Goal: Task Accomplishment & Management: Manage account settings

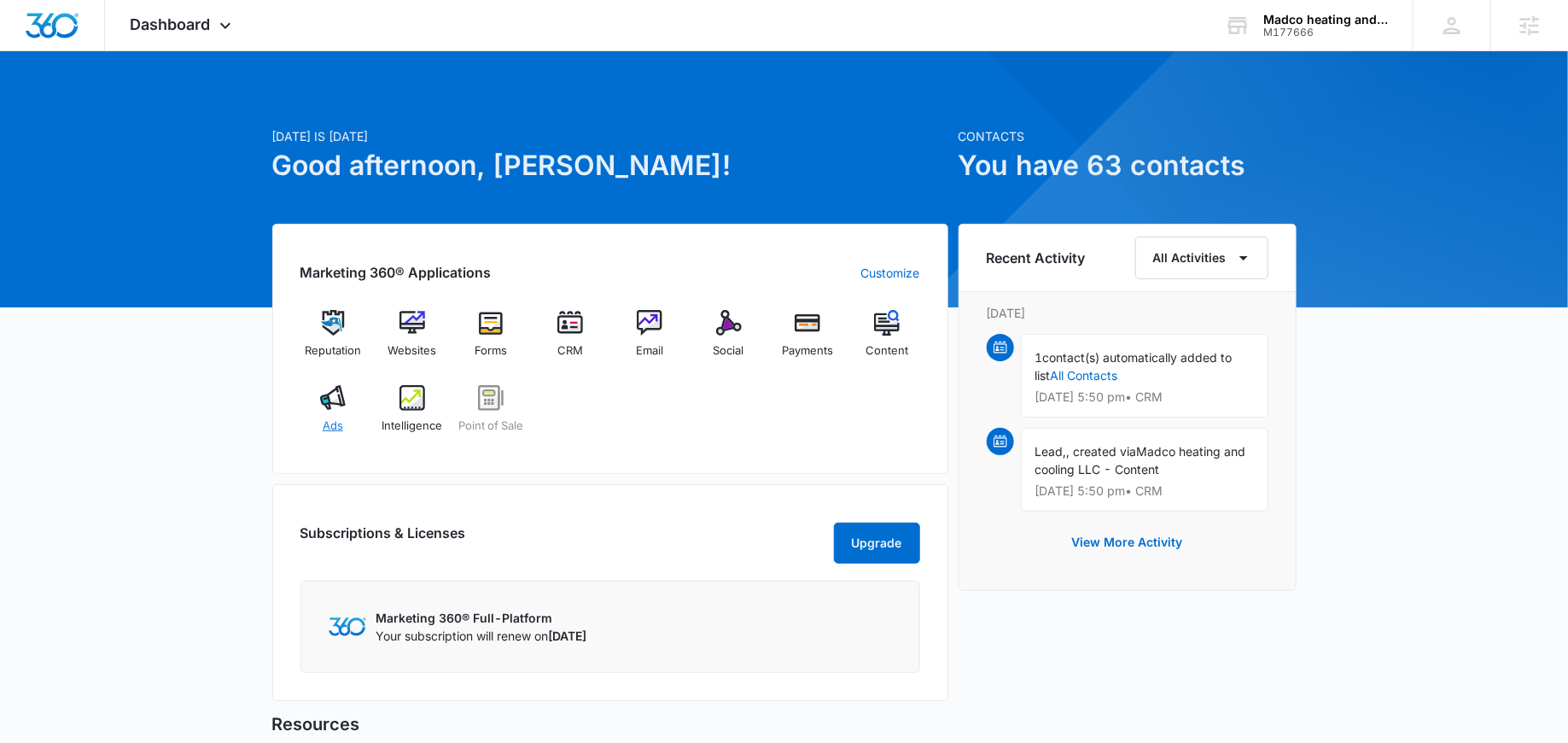
click at [330, 403] on img at bounding box center [333, 398] width 26 height 26
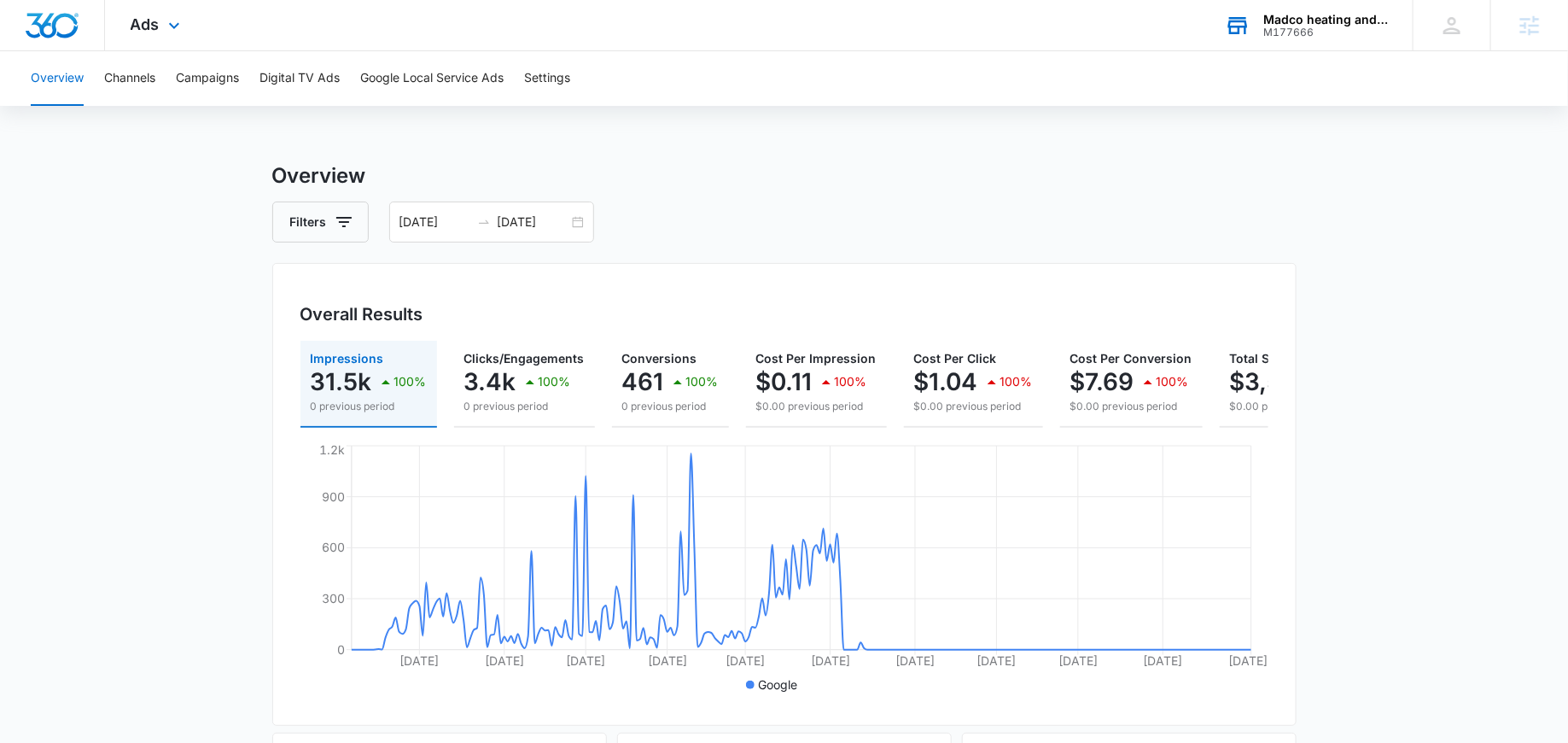
click at [1281, 27] on div "M177666" at bounding box center [1326, 33] width 124 height 12
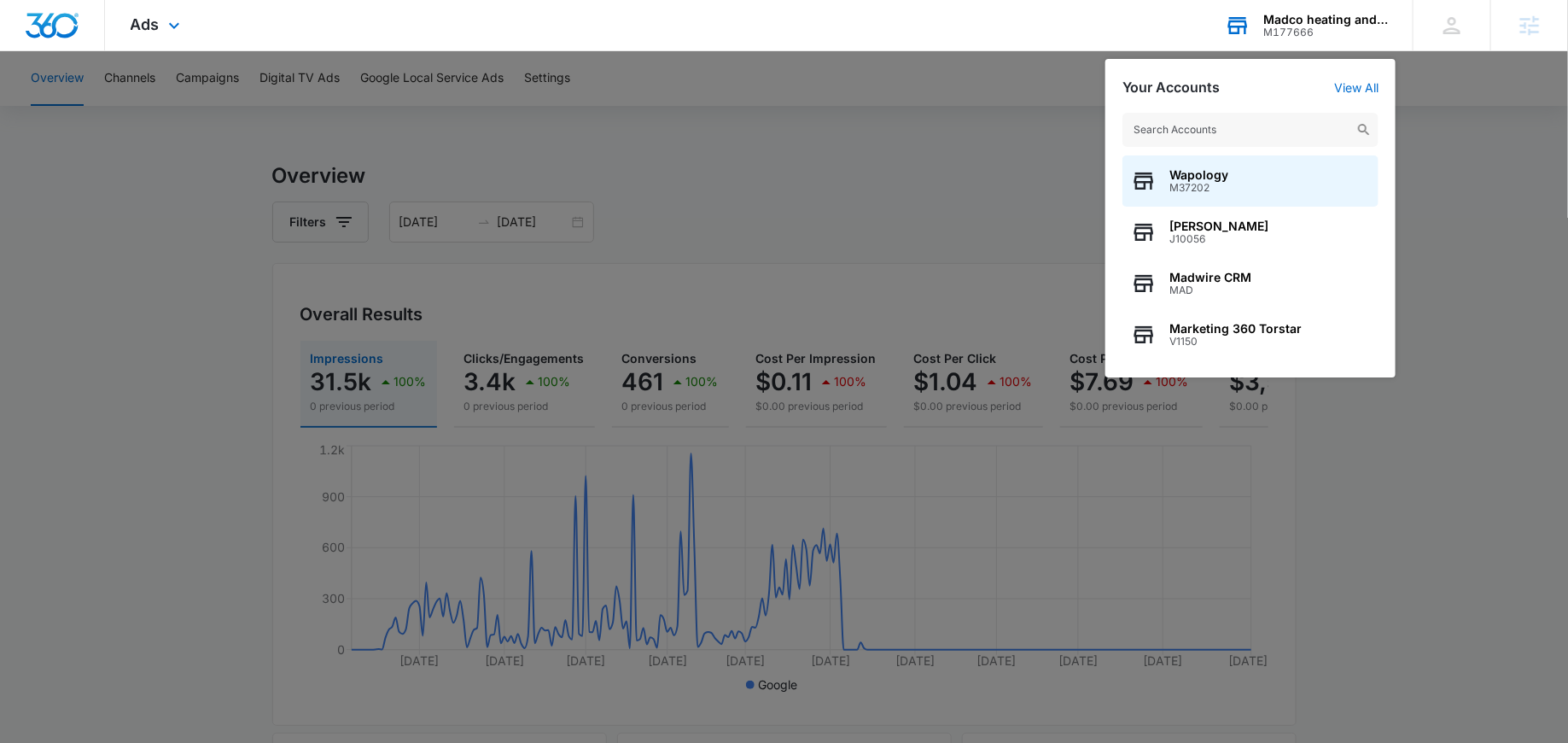
click at [1158, 119] on input "text" at bounding box center [1250, 129] width 256 height 35
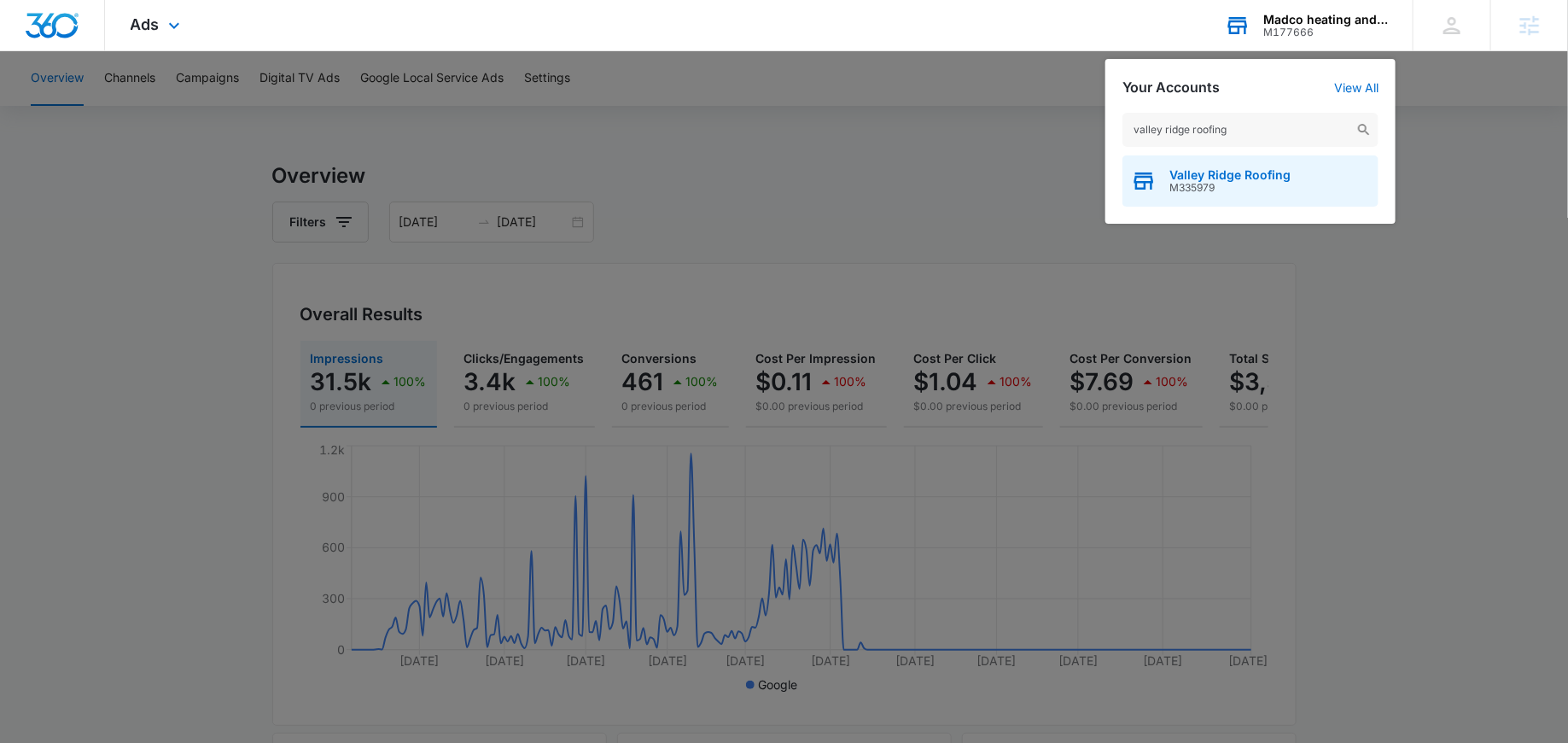
type input "valley ridge roofing"
click at [1205, 176] on span "Valley Ridge Roofing" at bounding box center [1230, 175] width 121 height 14
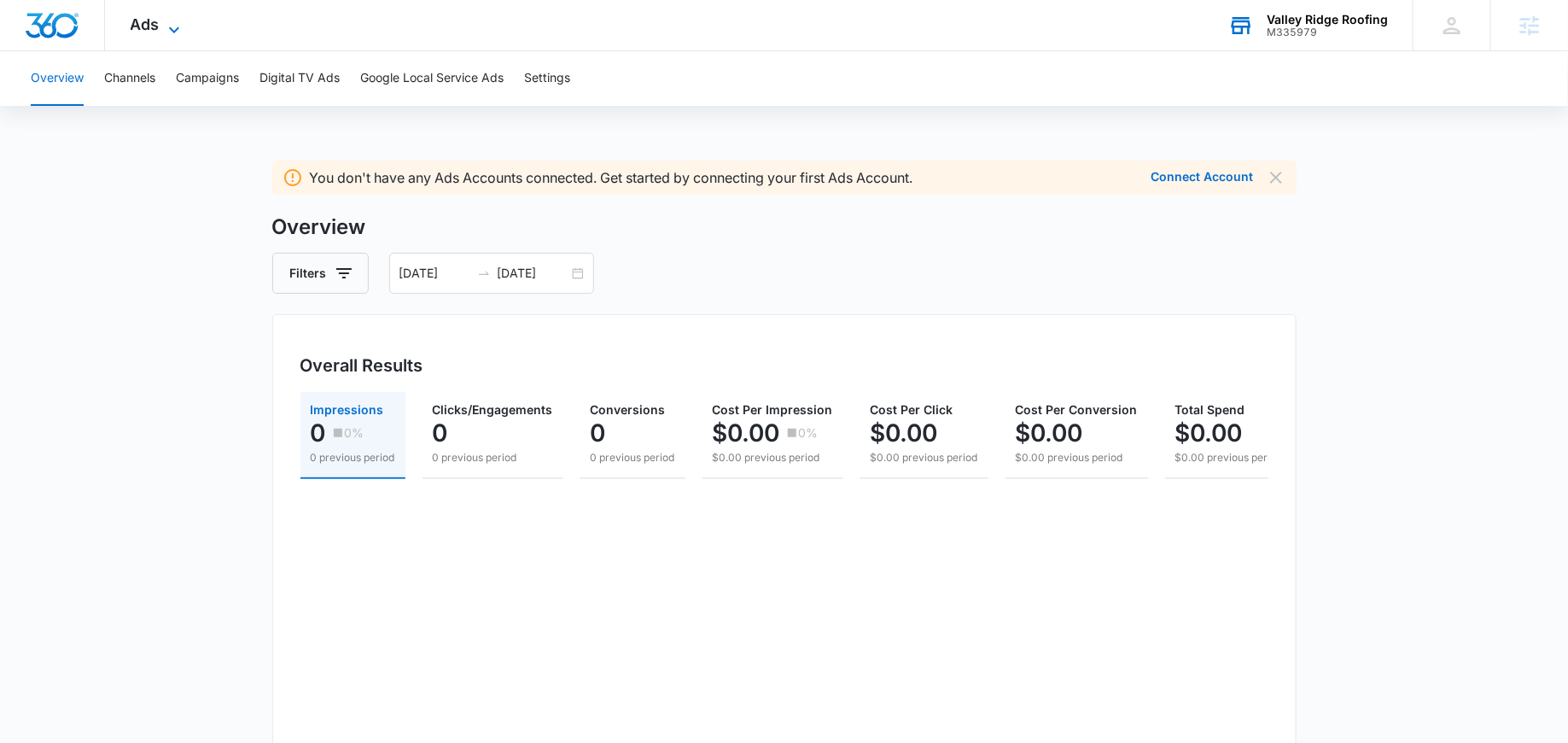
click at [164, 22] on icon at bounding box center [174, 30] width 21 height 21
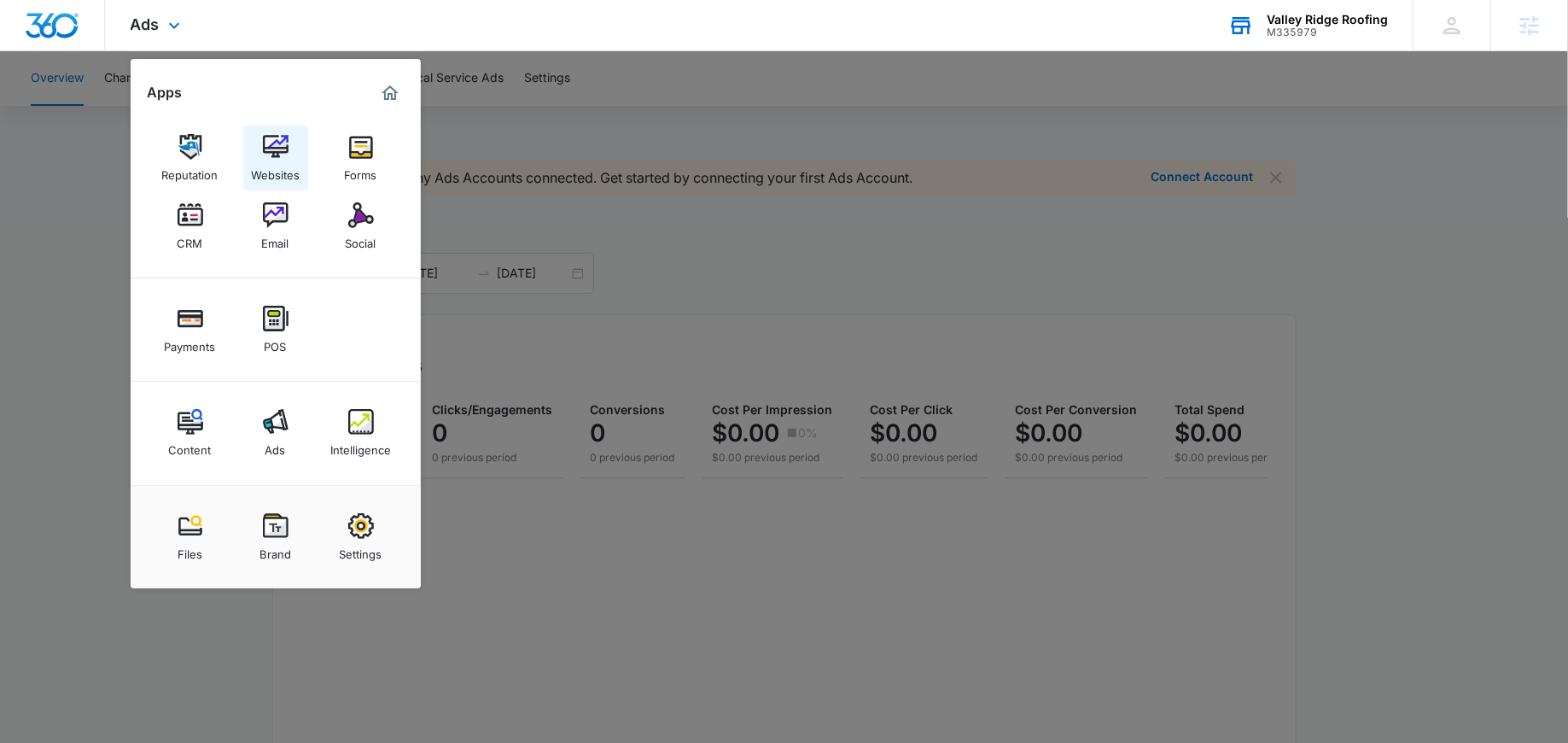
click at [269, 150] on img at bounding box center [275, 147] width 26 height 26
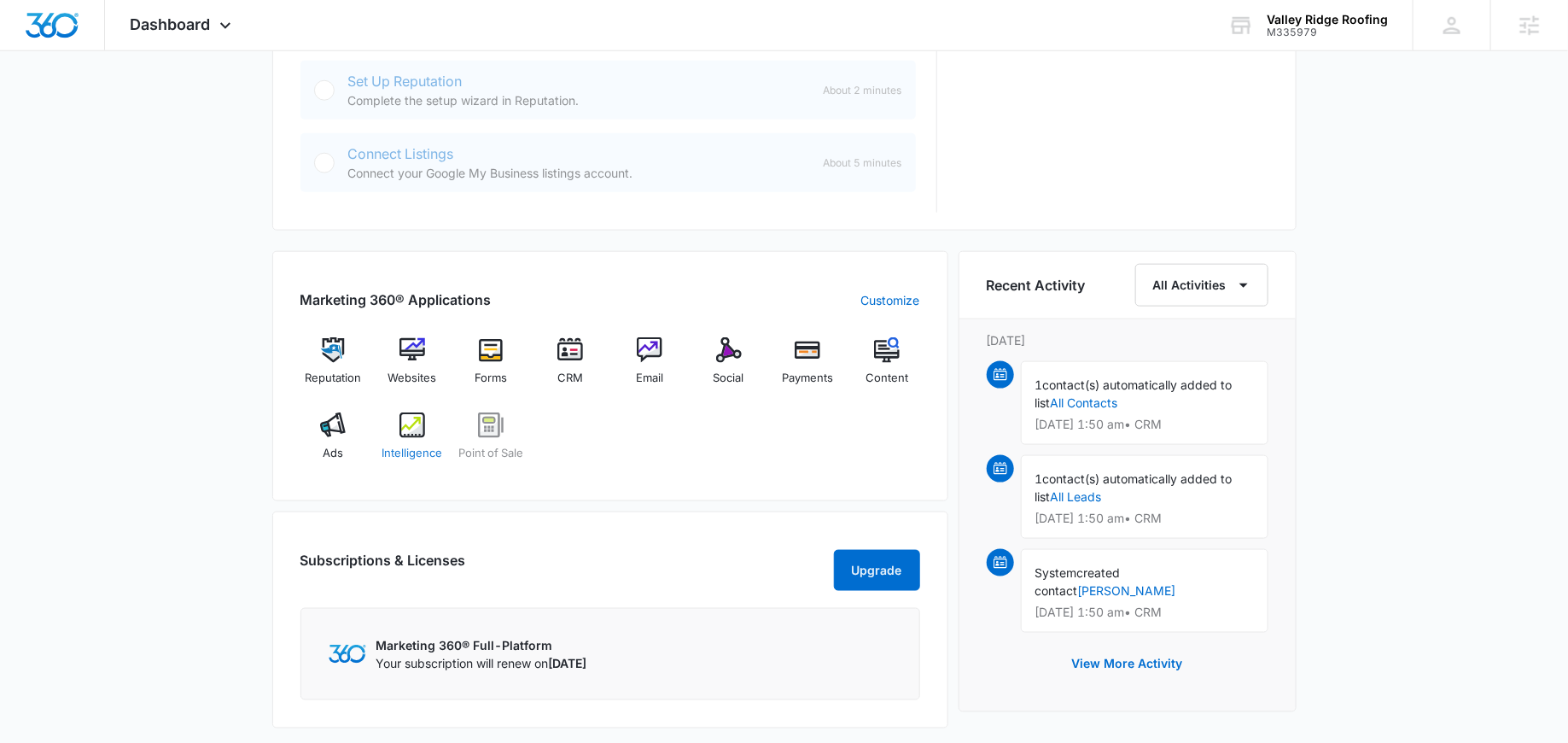
scroll to position [848, 0]
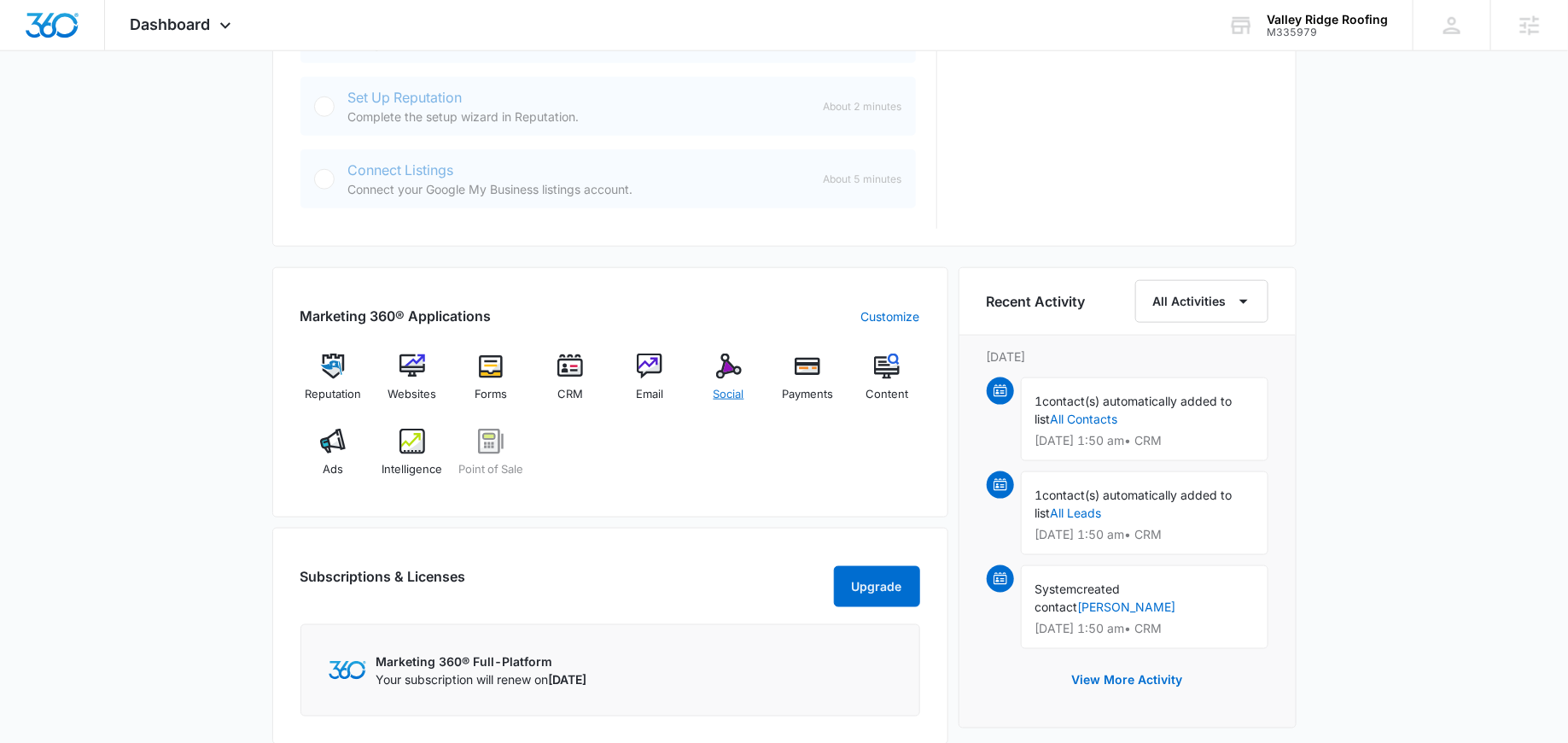
click at [747, 380] on div "Social" at bounding box center [729, 384] width 66 height 61
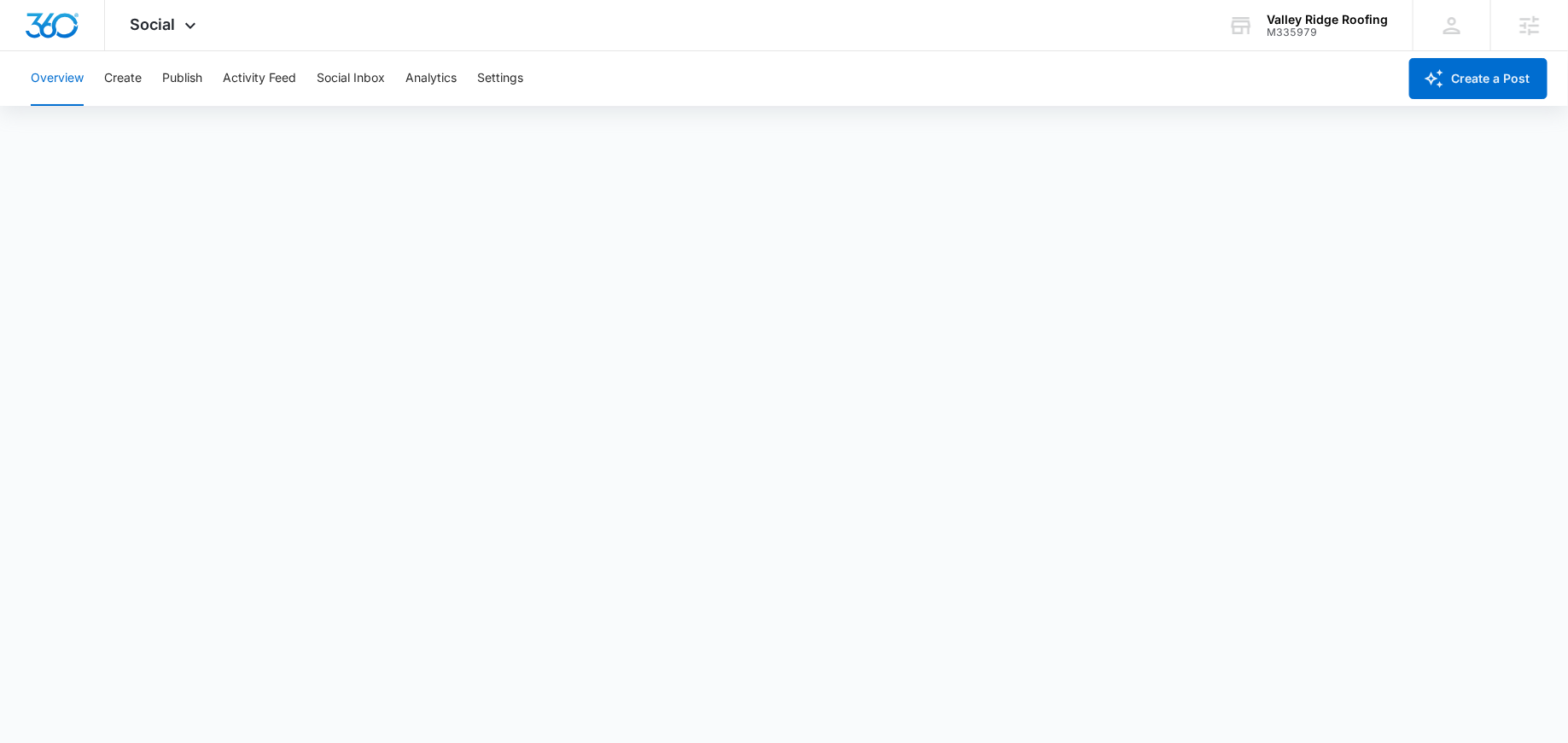
scroll to position [4, 0]
click at [502, 78] on button "Settings" at bounding box center [500, 78] width 46 height 54
click at [159, 21] on span "Social" at bounding box center [153, 25] width 45 height 18
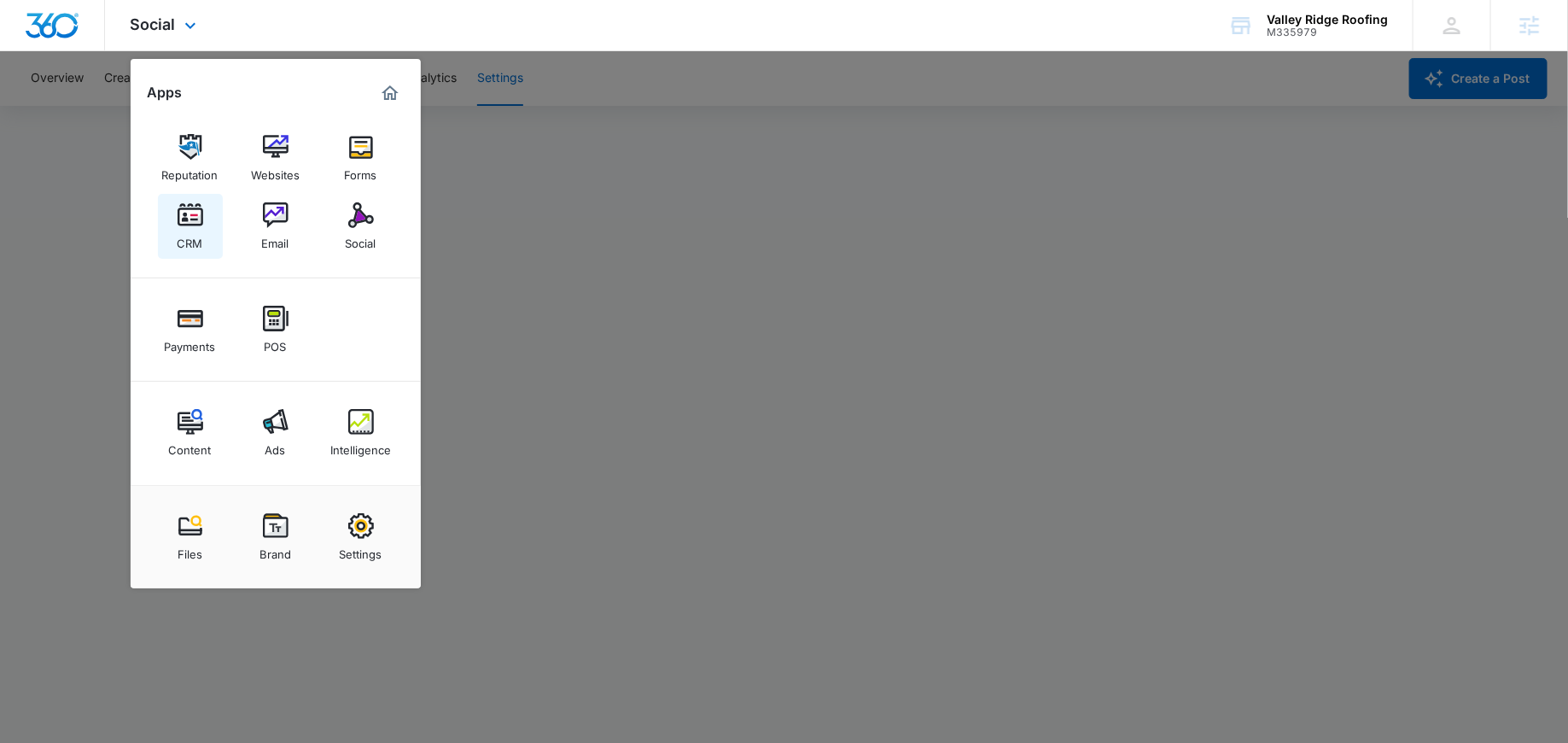
click at [194, 234] on div "CRM" at bounding box center [191, 239] width 26 height 22
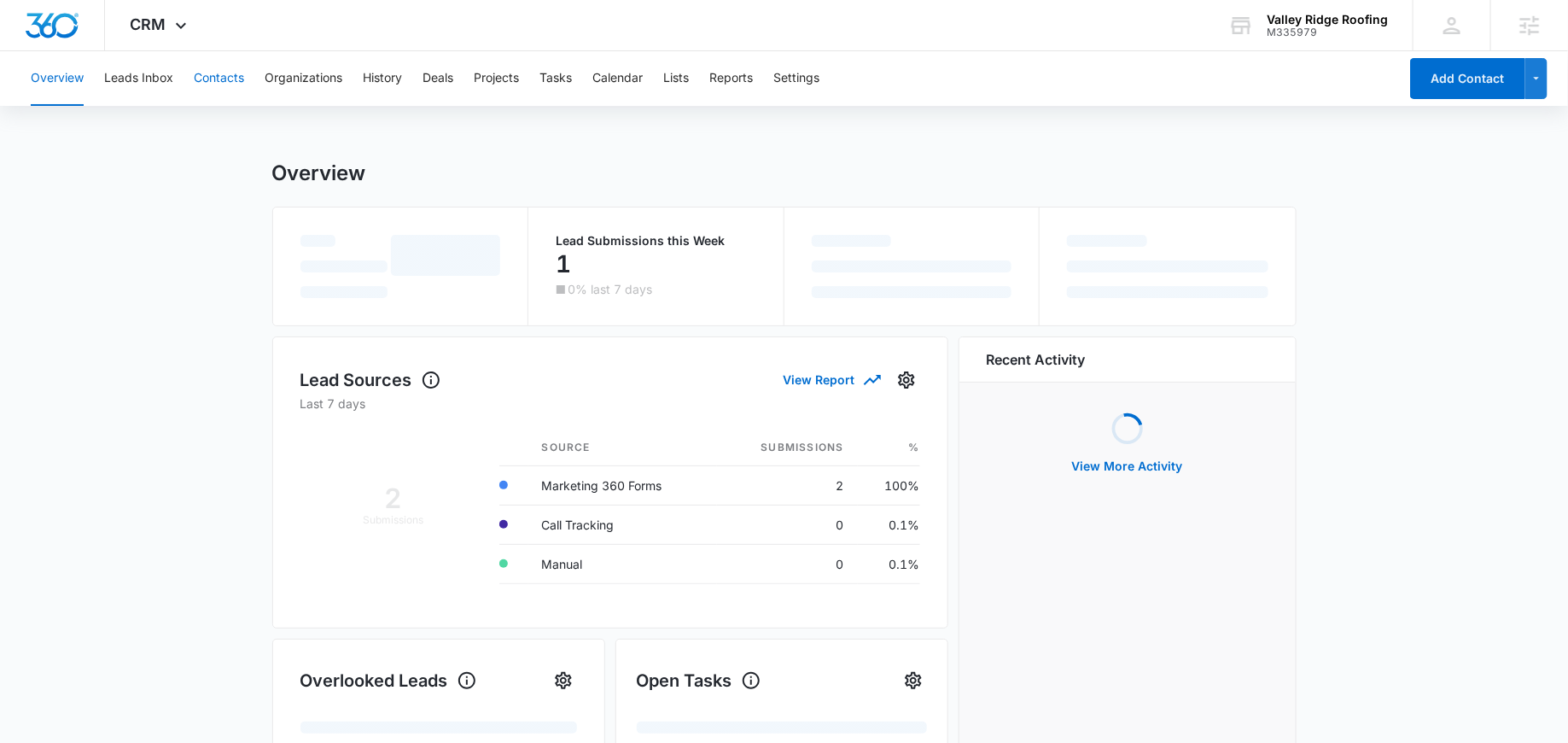
click at [204, 68] on button "Contacts" at bounding box center [218, 78] width 50 height 54
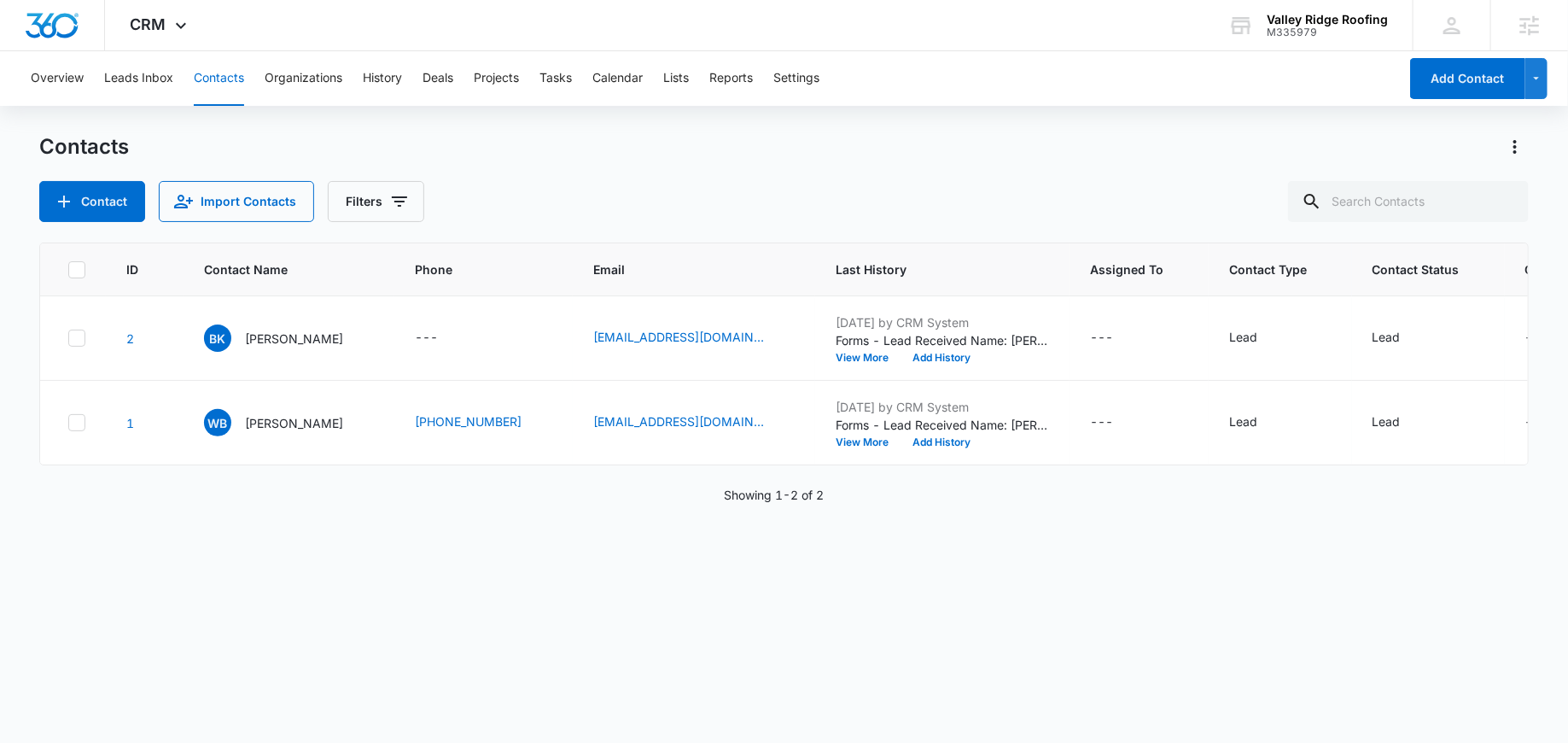
click at [581, 191] on div "Contact Import Contacts Filters" at bounding box center [784, 202] width 1490 height 41
click at [662, 147] on div "Contacts" at bounding box center [784, 147] width 1490 height 28
click at [1468, 79] on button "Add Contact" at bounding box center [1467, 79] width 116 height 41
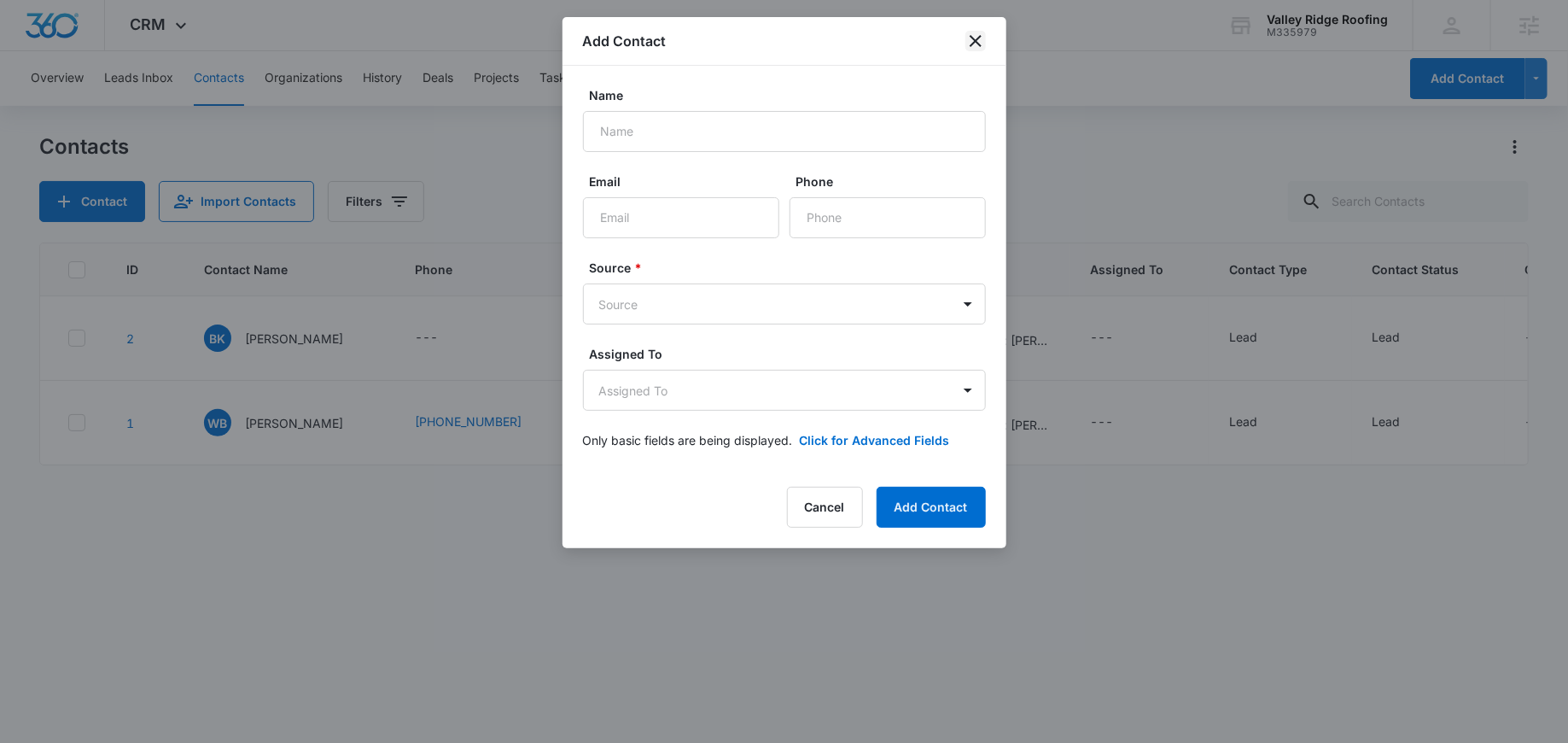
click at [969, 41] on icon "close" at bounding box center [976, 41] width 21 height 21
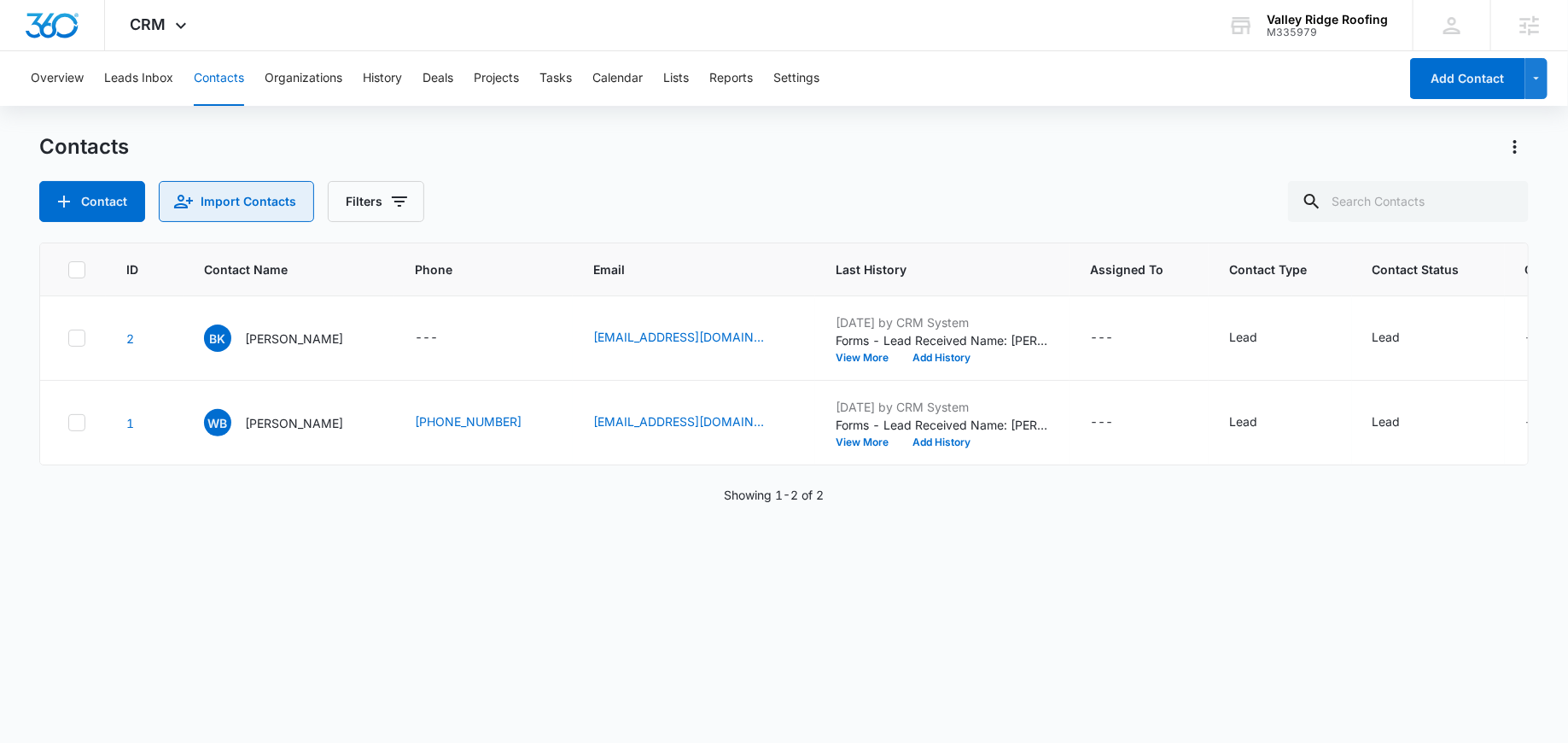
click at [252, 215] on button "Import Contacts" at bounding box center [236, 202] width 155 height 41
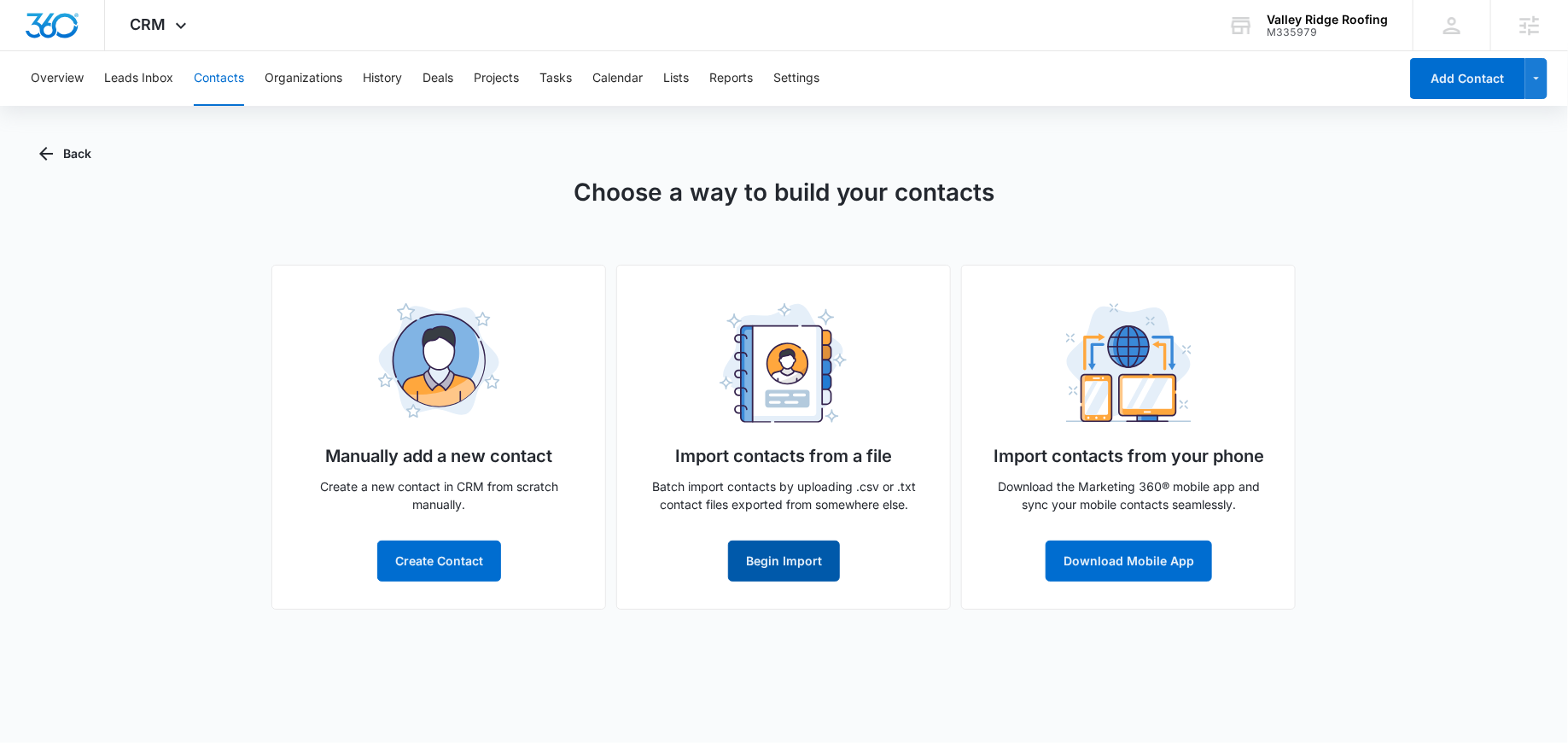
click at [800, 562] on button "Begin Import" at bounding box center [784, 561] width 112 height 41
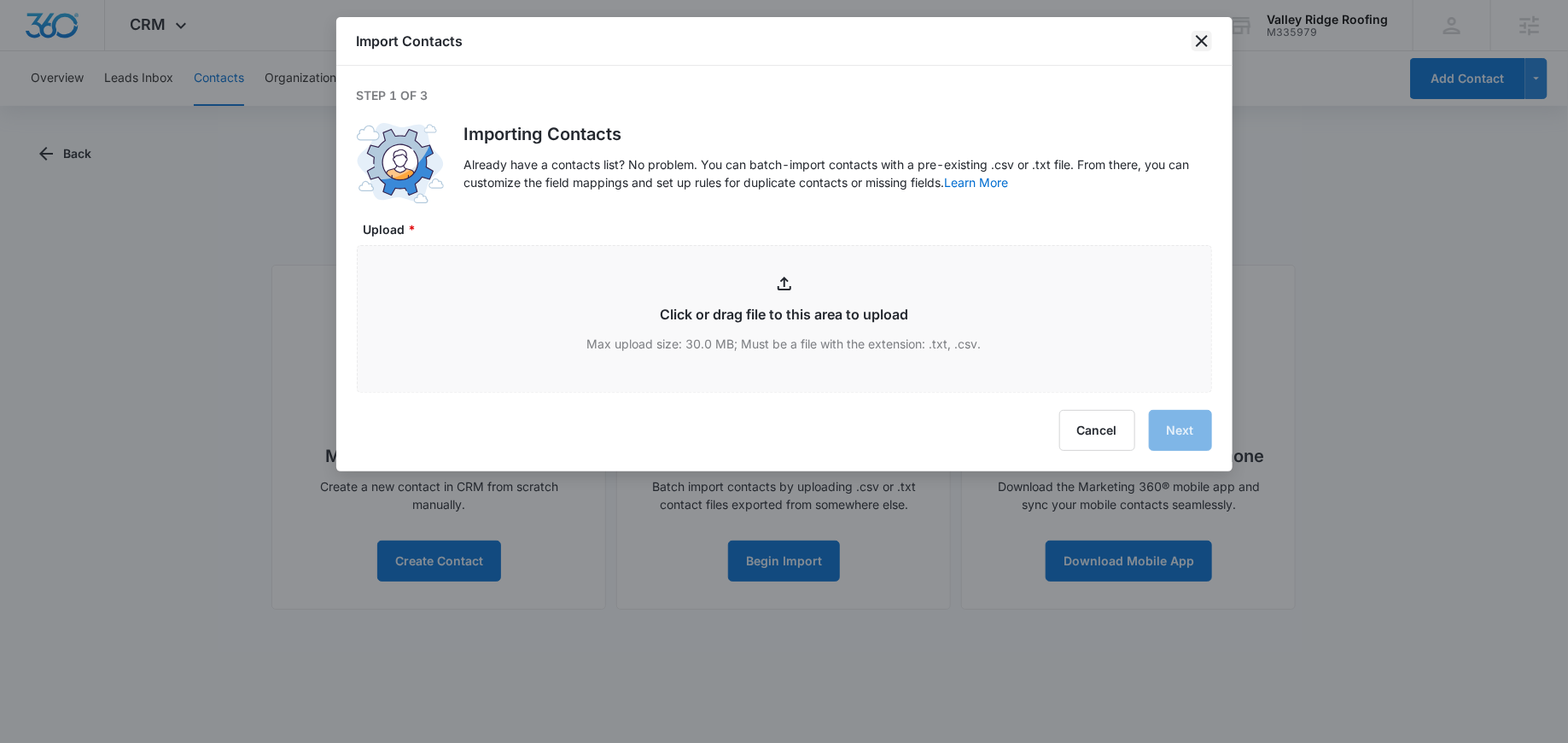
click at [1197, 42] on icon "close" at bounding box center [1202, 41] width 21 height 21
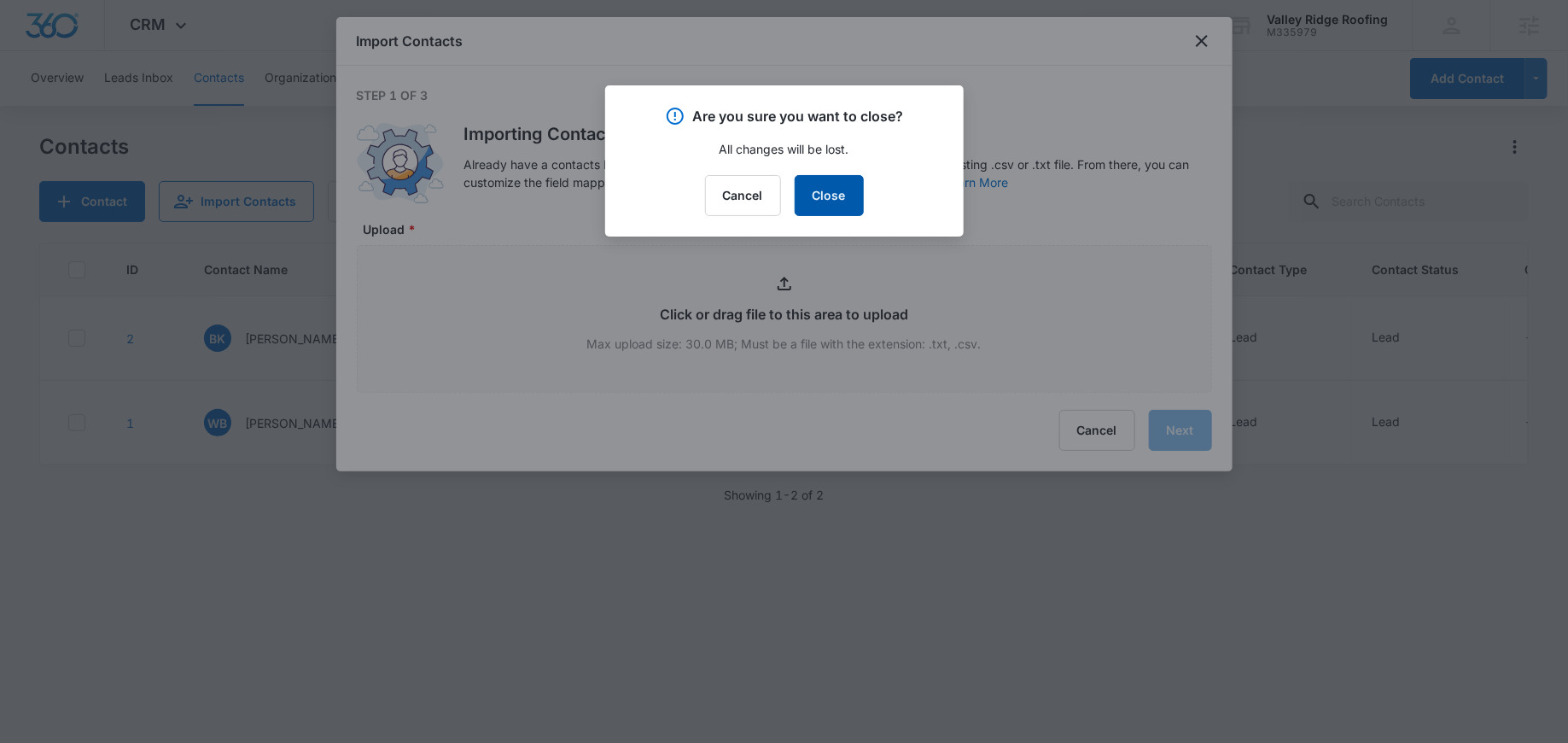
click at [823, 206] on button "Close" at bounding box center [829, 196] width 69 height 41
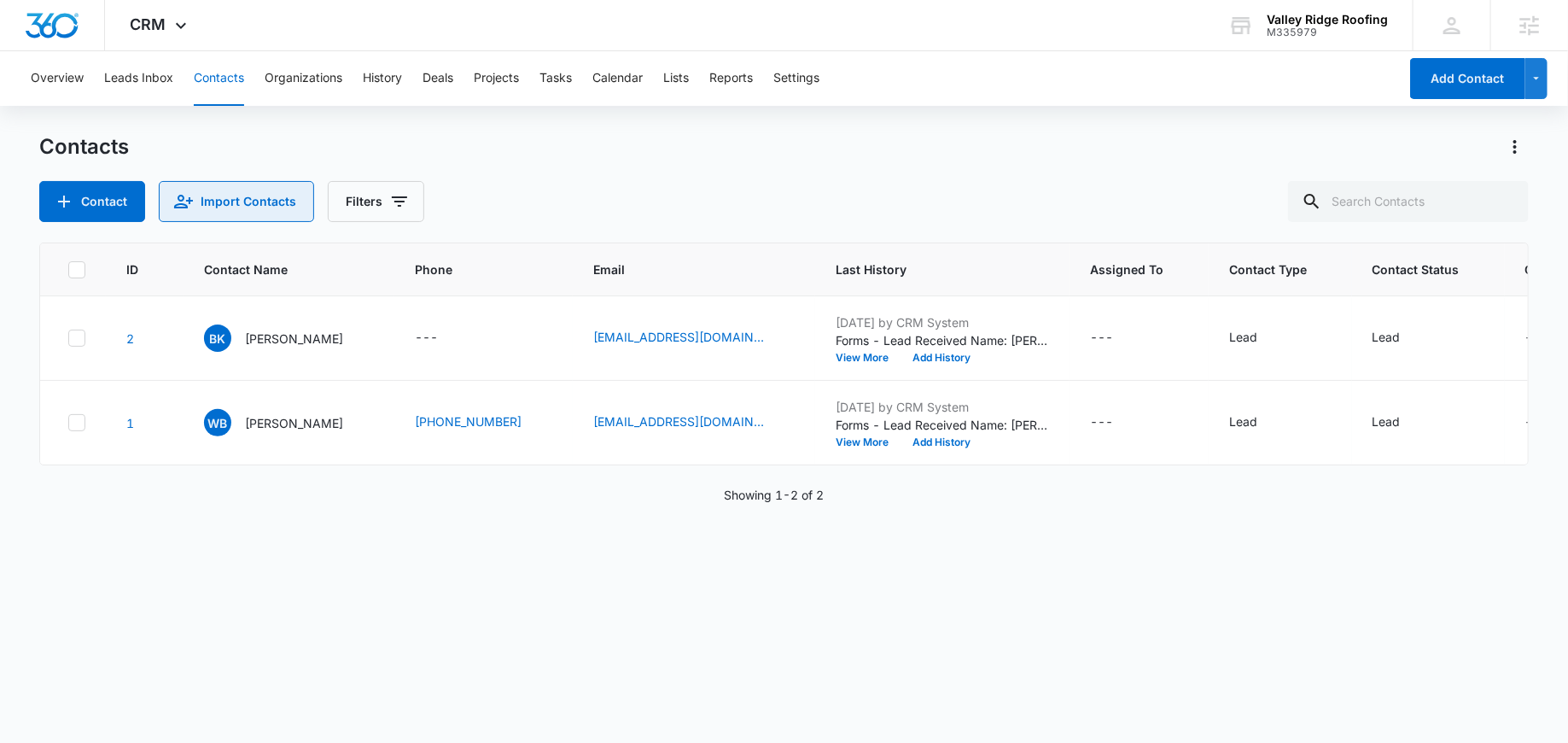
click at [231, 195] on button "Import Contacts" at bounding box center [236, 202] width 155 height 41
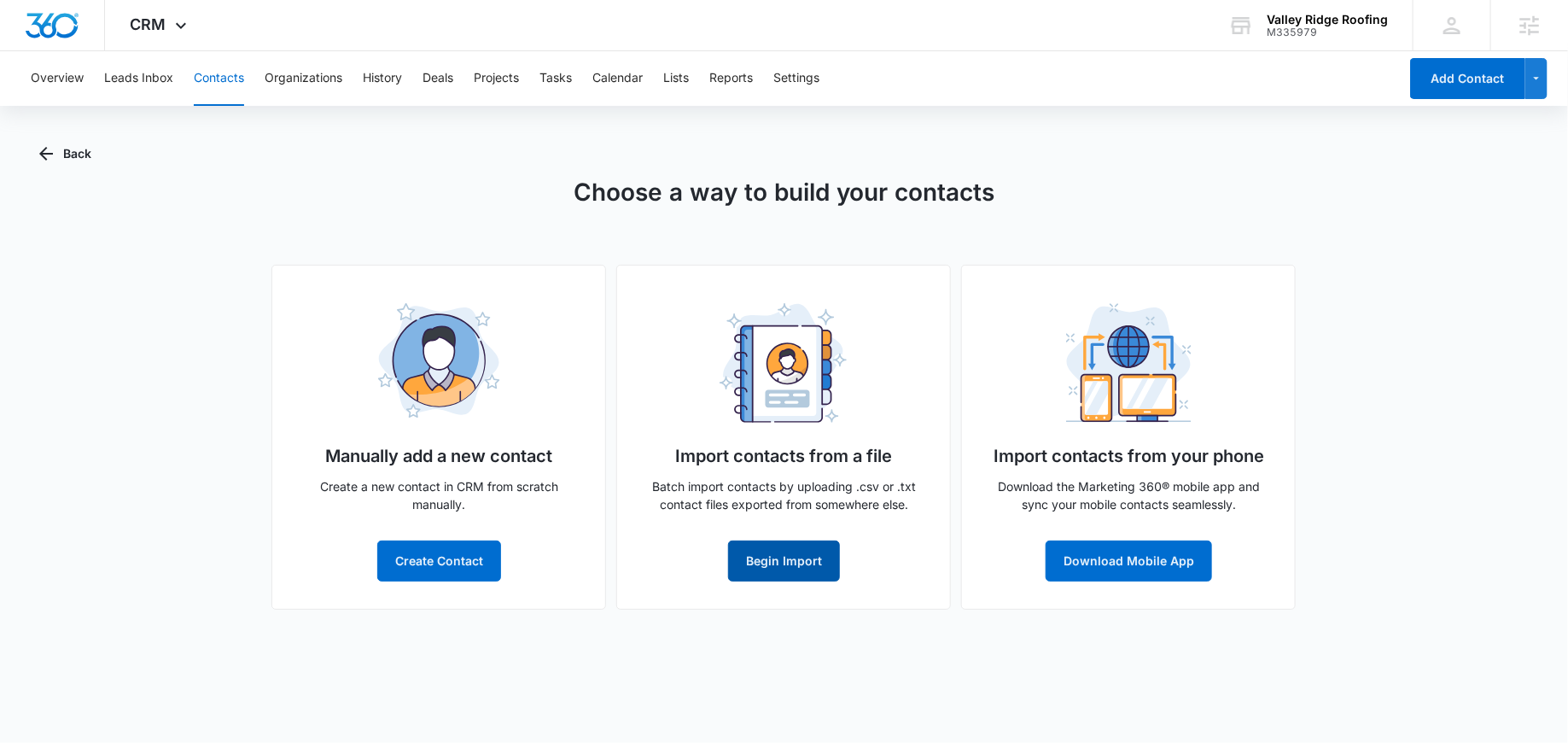
click at [769, 575] on button "Begin Import" at bounding box center [784, 561] width 112 height 41
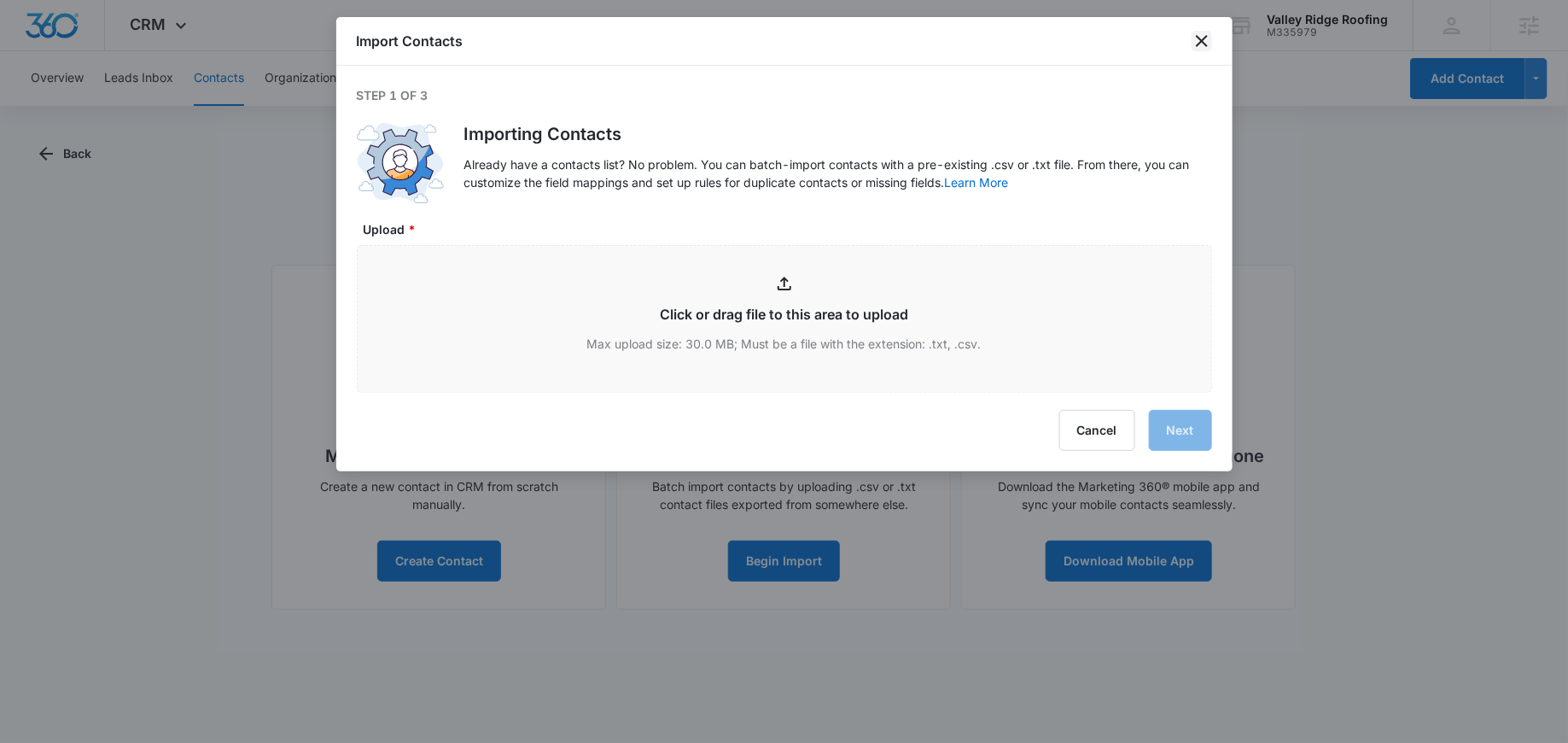
click at [1197, 34] on icon "close" at bounding box center [1202, 41] width 21 height 21
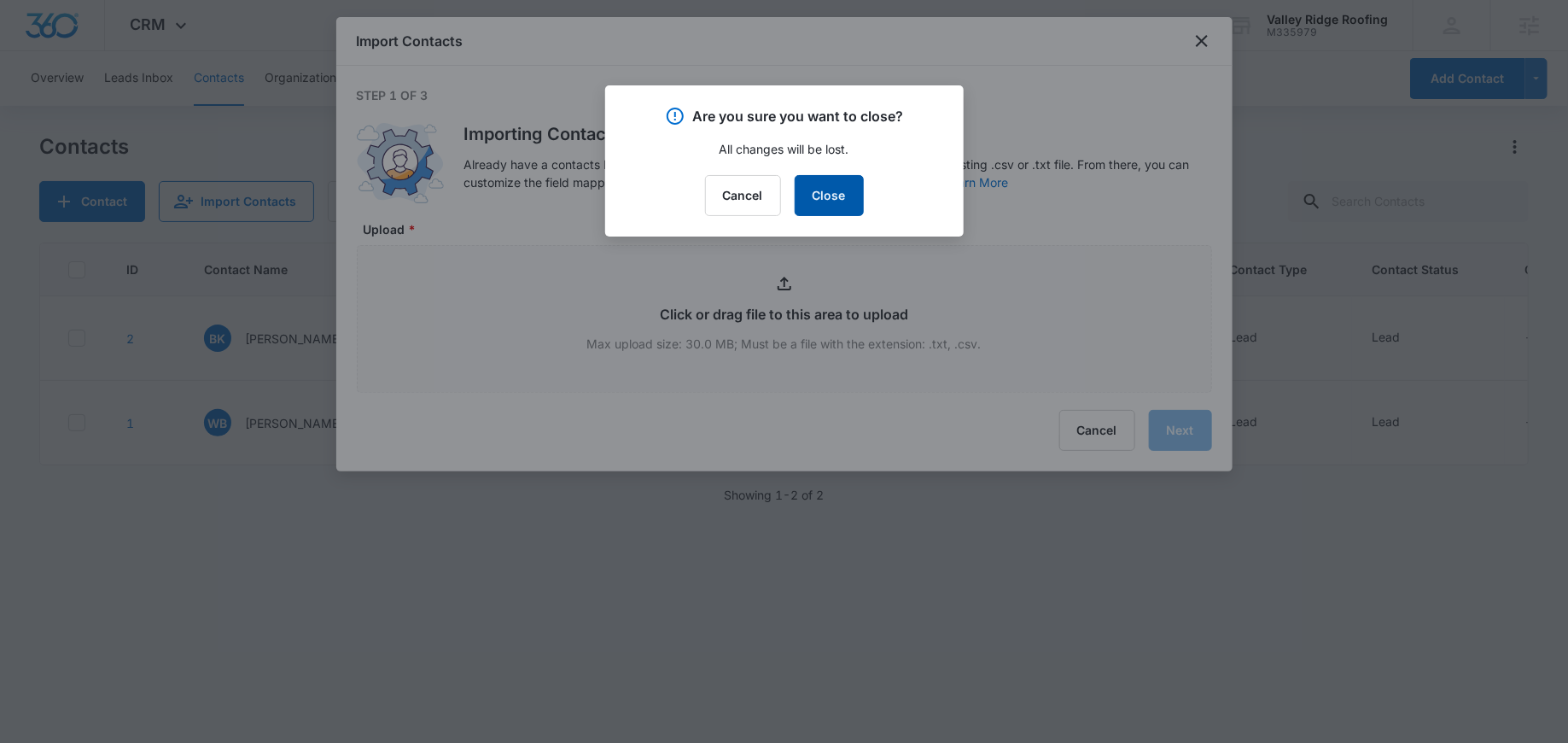
click at [806, 199] on button "Close" at bounding box center [829, 196] width 69 height 41
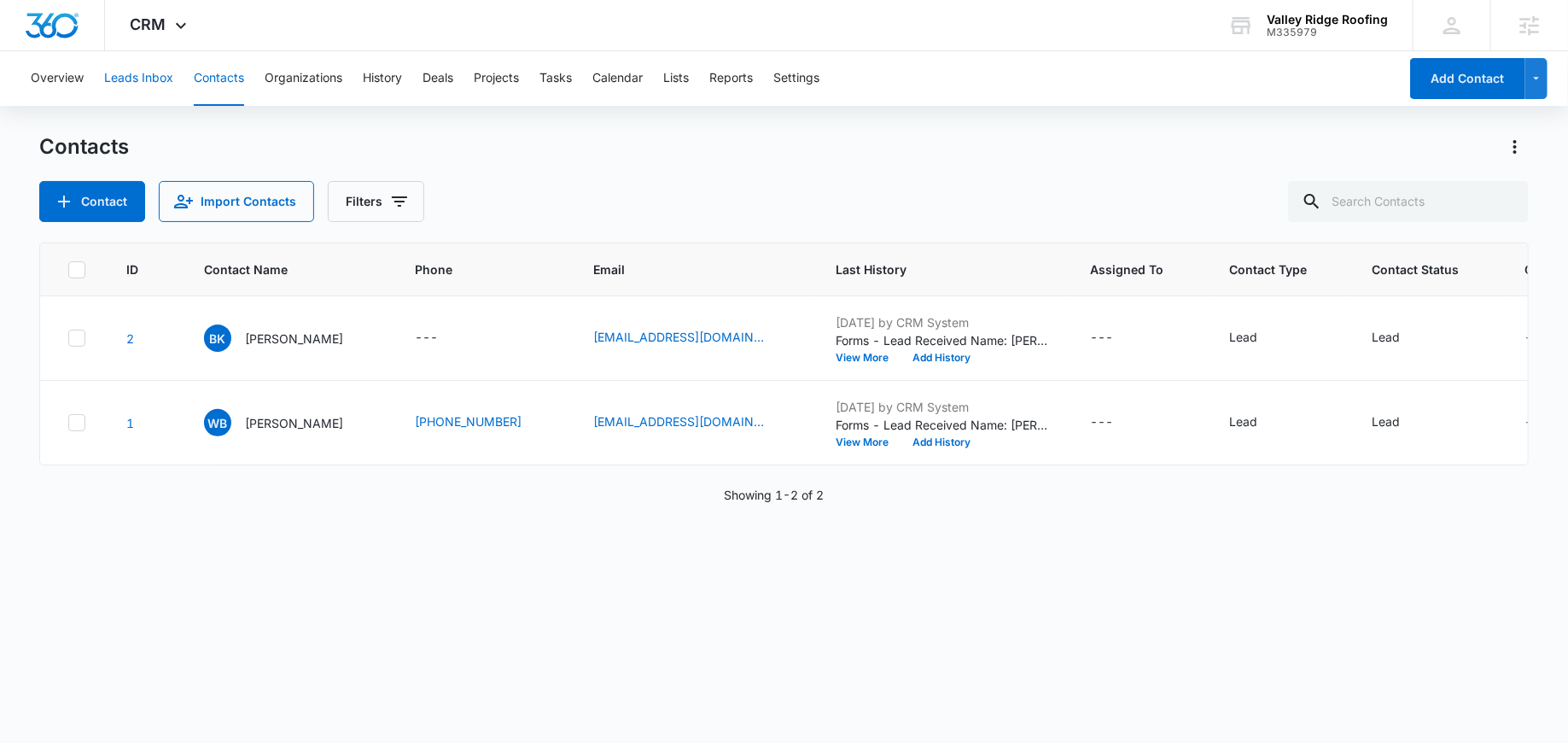
click at [140, 84] on button "Leads Inbox" at bounding box center [138, 78] width 69 height 54
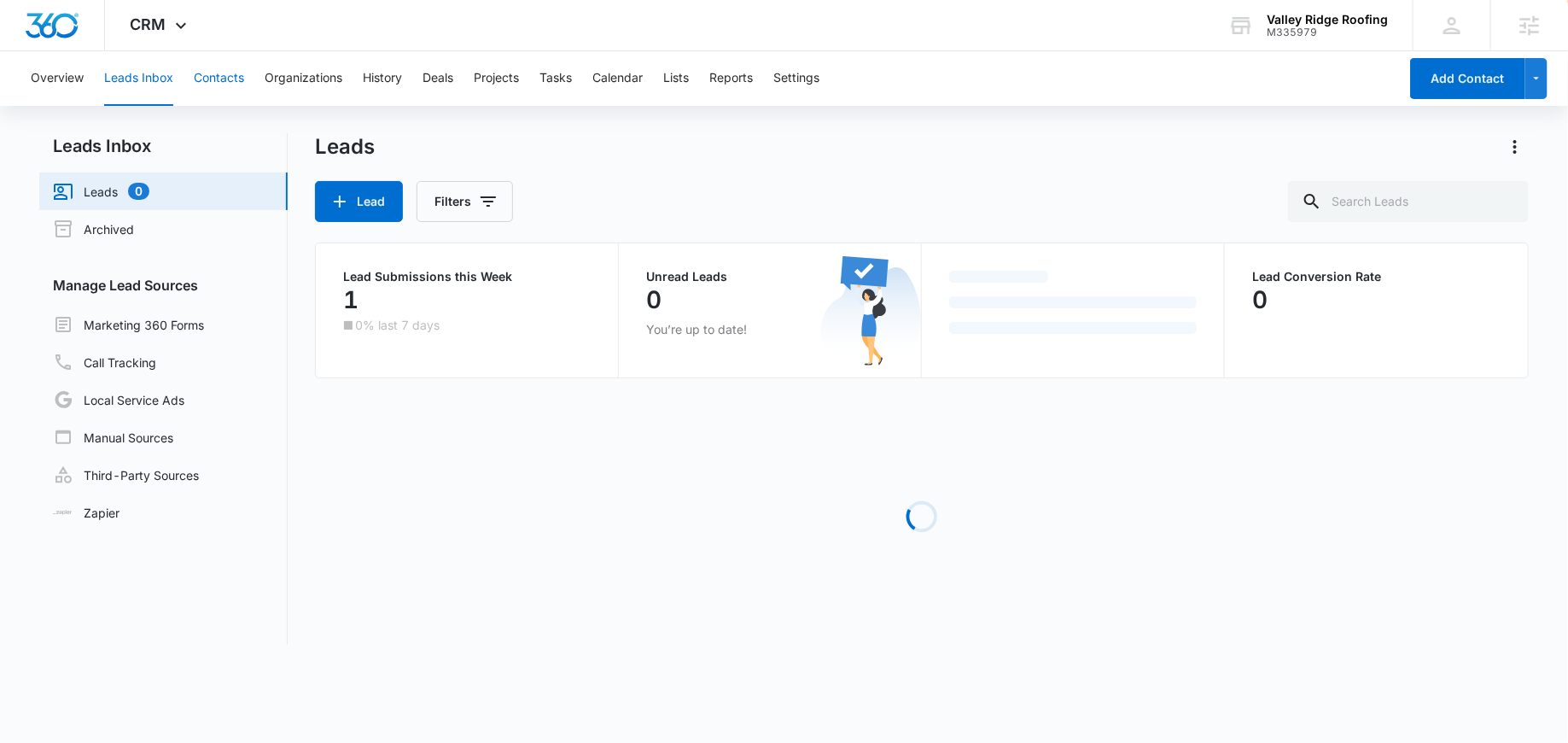
click at [207, 79] on button "Contacts" at bounding box center [218, 78] width 50 height 54
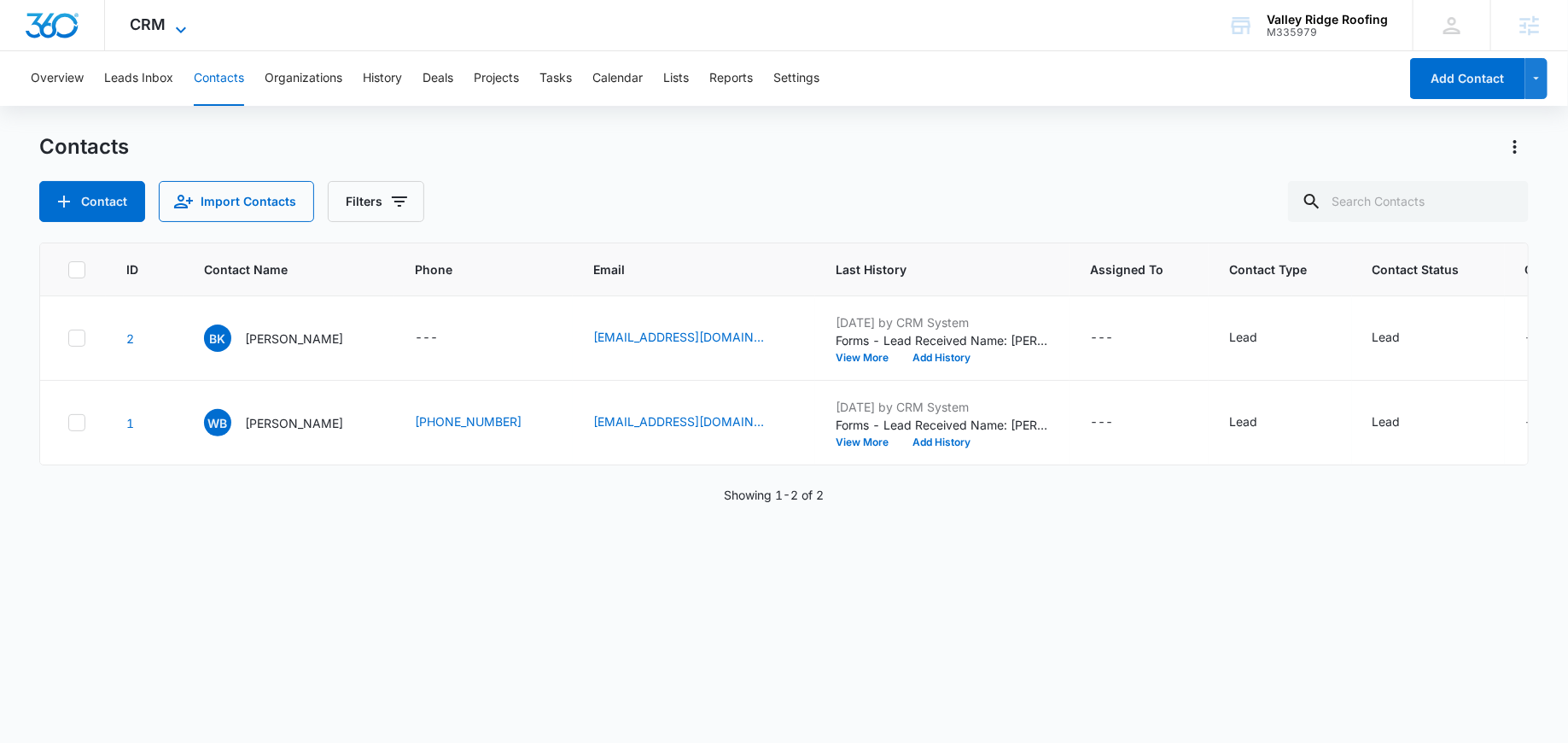
click at [163, 22] on span "CRM" at bounding box center [148, 25] width 36 height 18
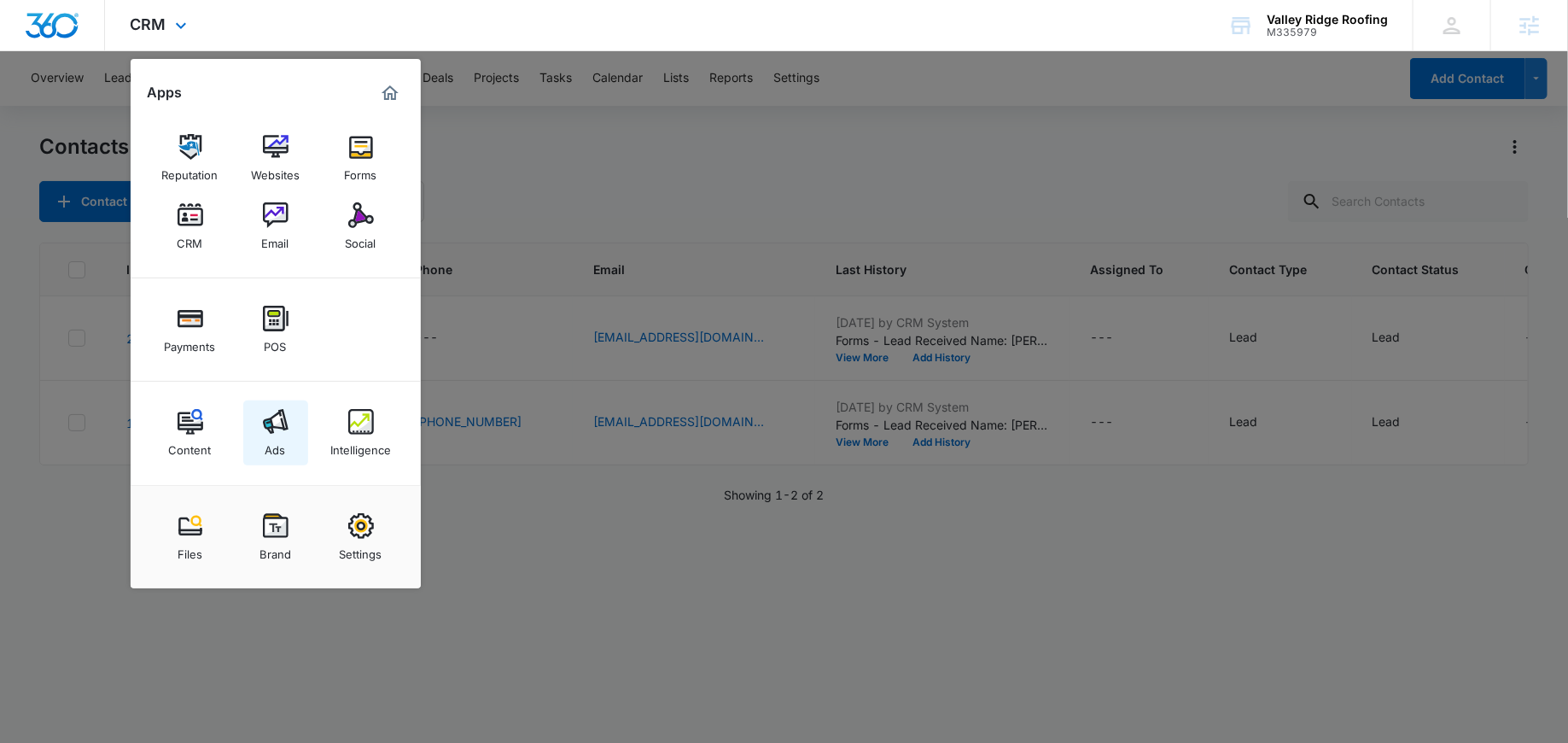
click at [274, 414] on img at bounding box center [275, 422] width 26 height 26
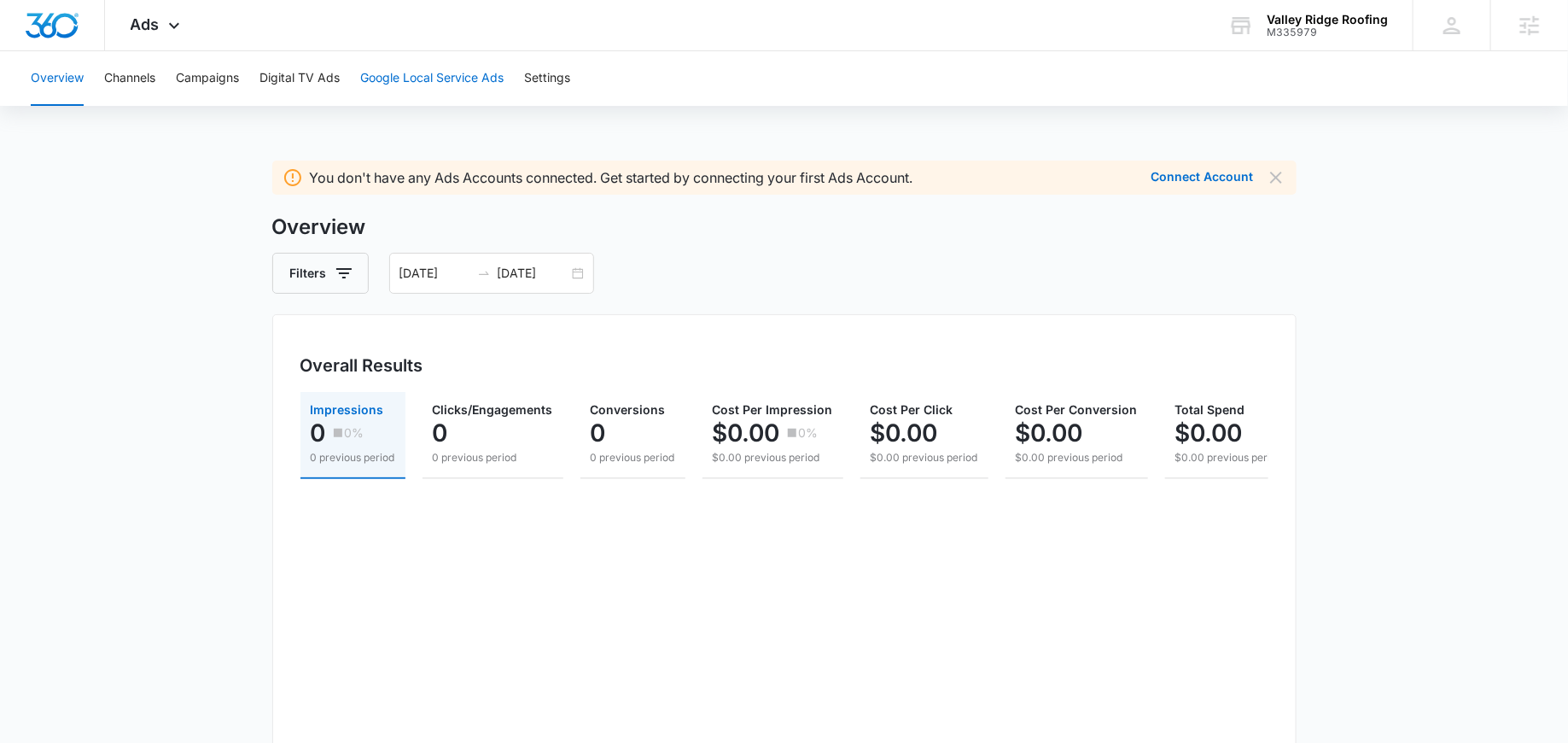
click at [445, 74] on button "Google Local Service Ads" at bounding box center [431, 78] width 143 height 54
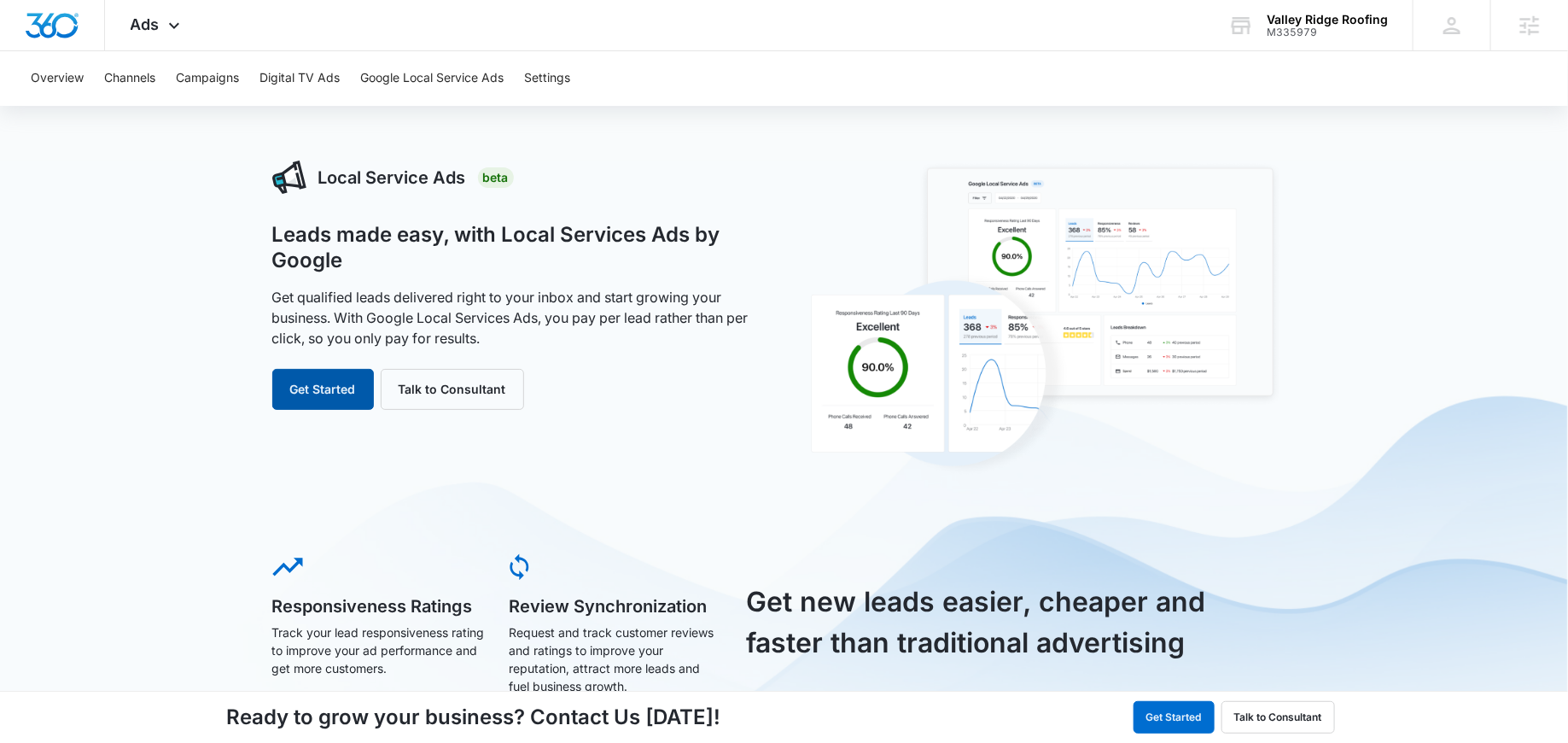
click at [336, 393] on button "Get Started" at bounding box center [323, 390] width 102 height 41
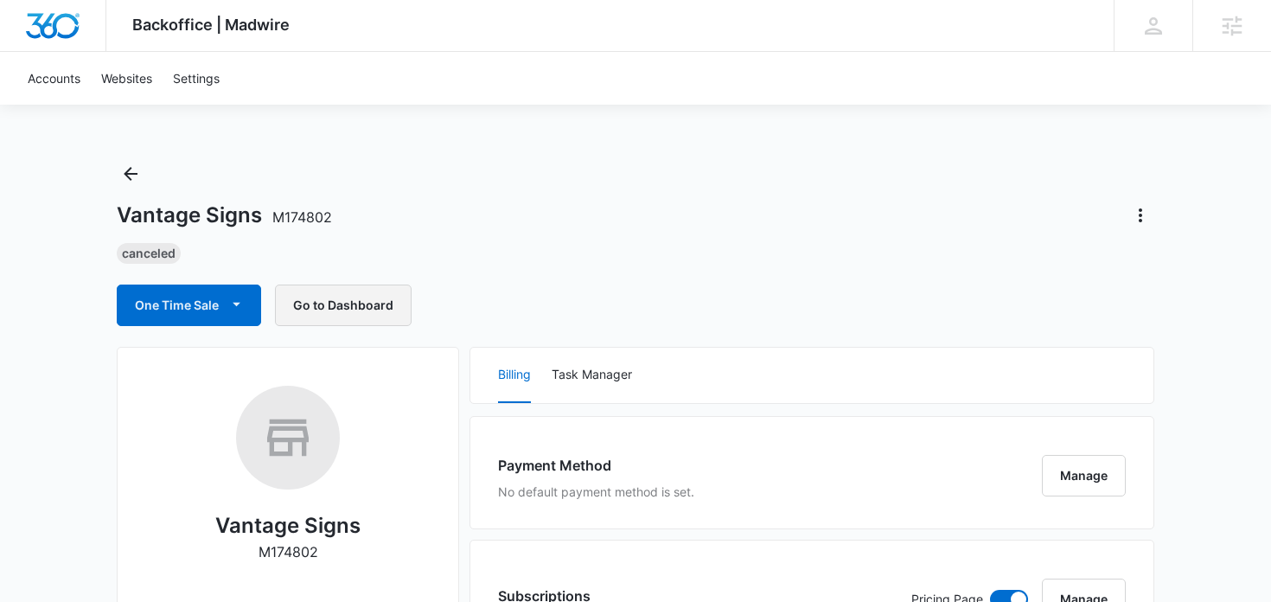
click at [328, 318] on button "Go to Dashboard" at bounding box center [343, 305] width 137 height 42
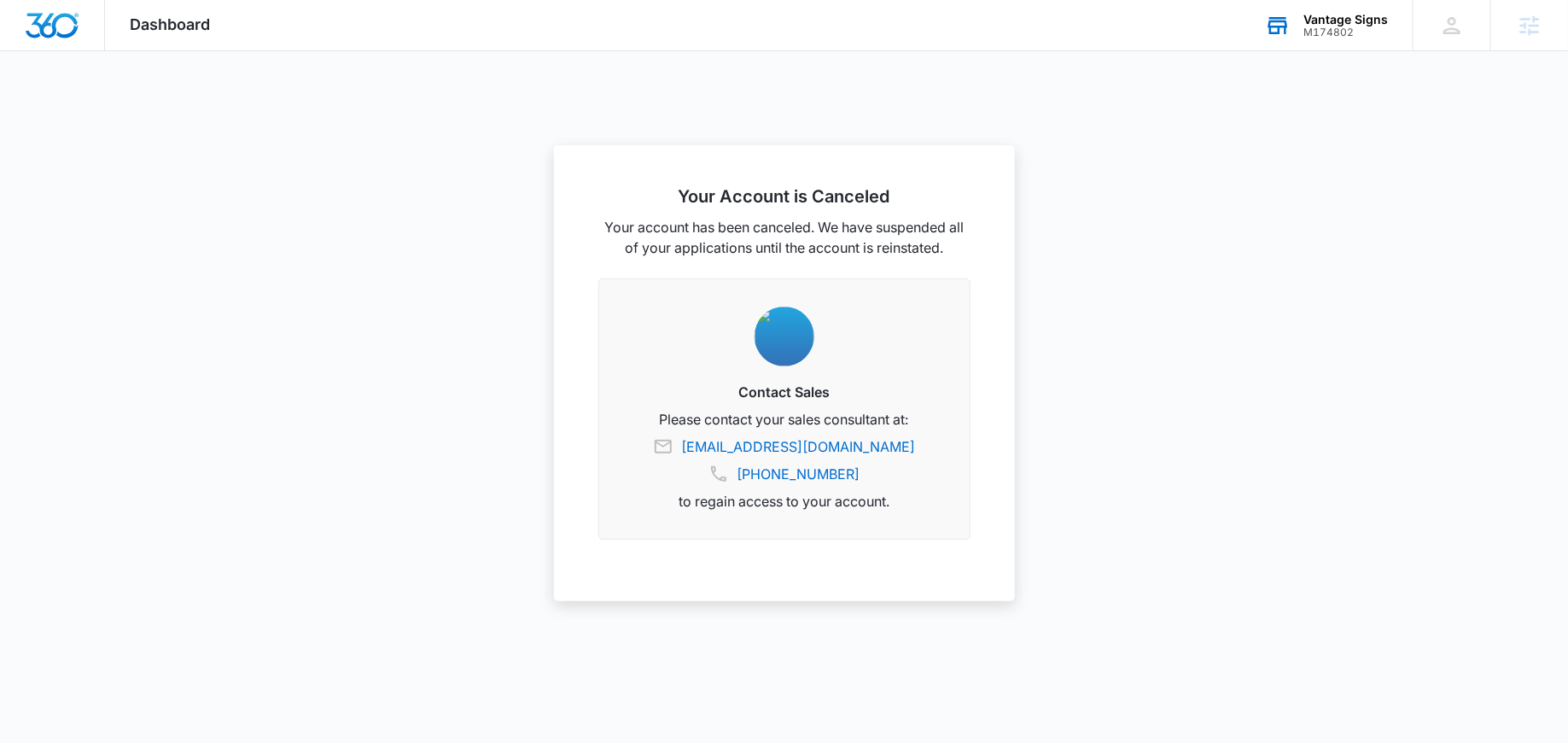
click at [1266, 24] on div "Vantage Signs M174802 Your Accounts View All" at bounding box center [1327, 25] width 174 height 50
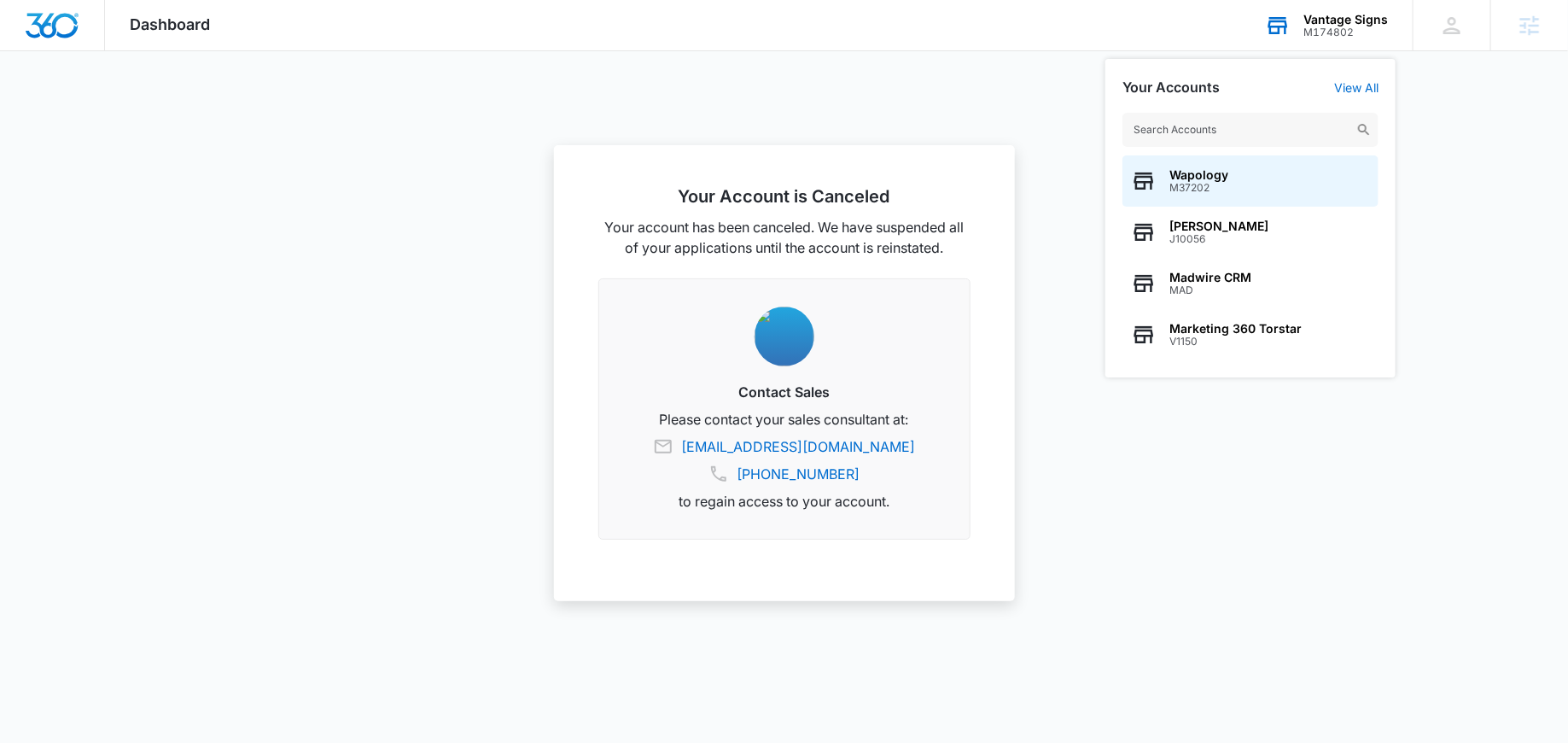
click at [1186, 121] on input "text" at bounding box center [1250, 129] width 256 height 35
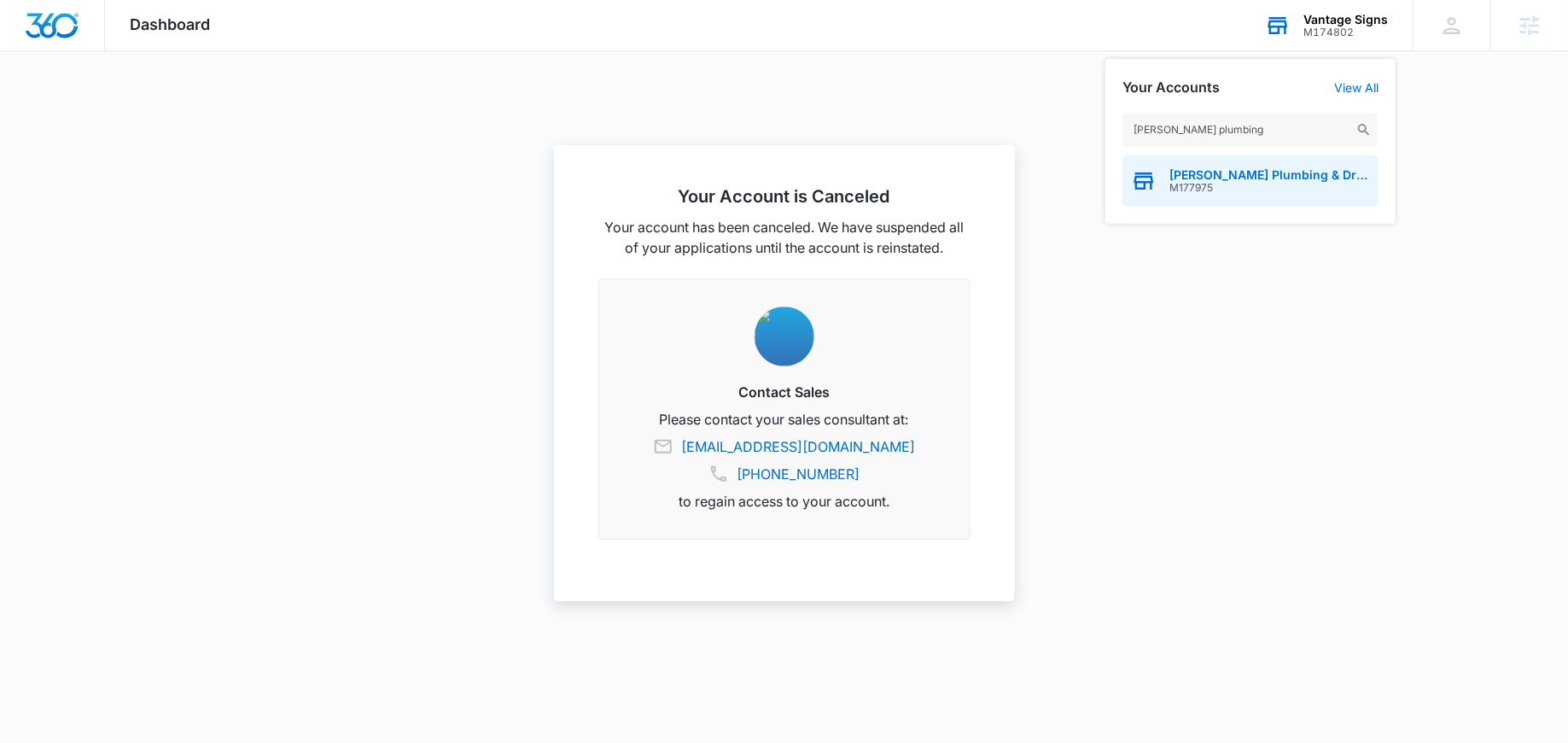
type input "[PERSON_NAME] plumbing"
click at [1181, 178] on span "[PERSON_NAME] Plumbing & Drain Cleaning" at bounding box center [1270, 175] width 200 height 14
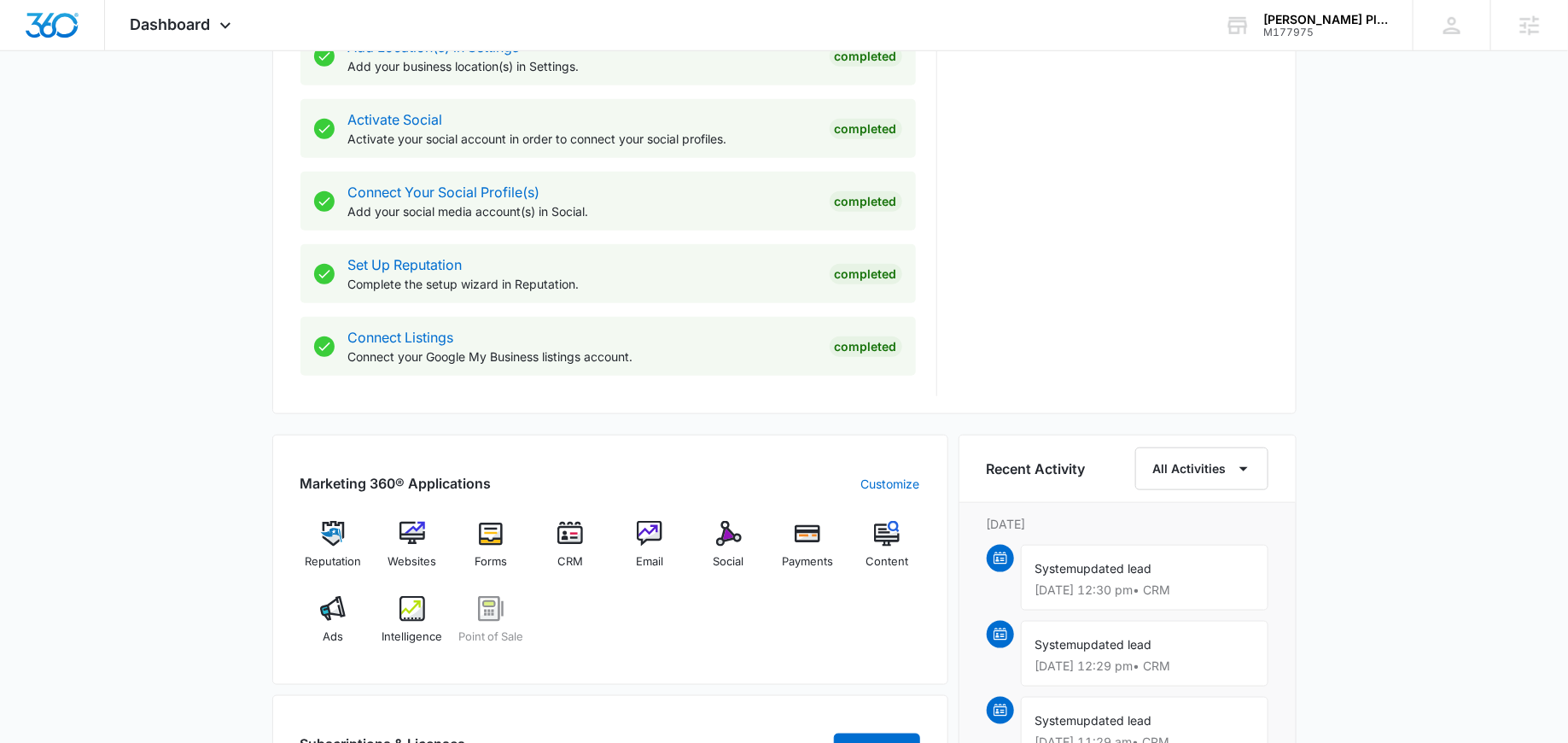
scroll to position [698, 0]
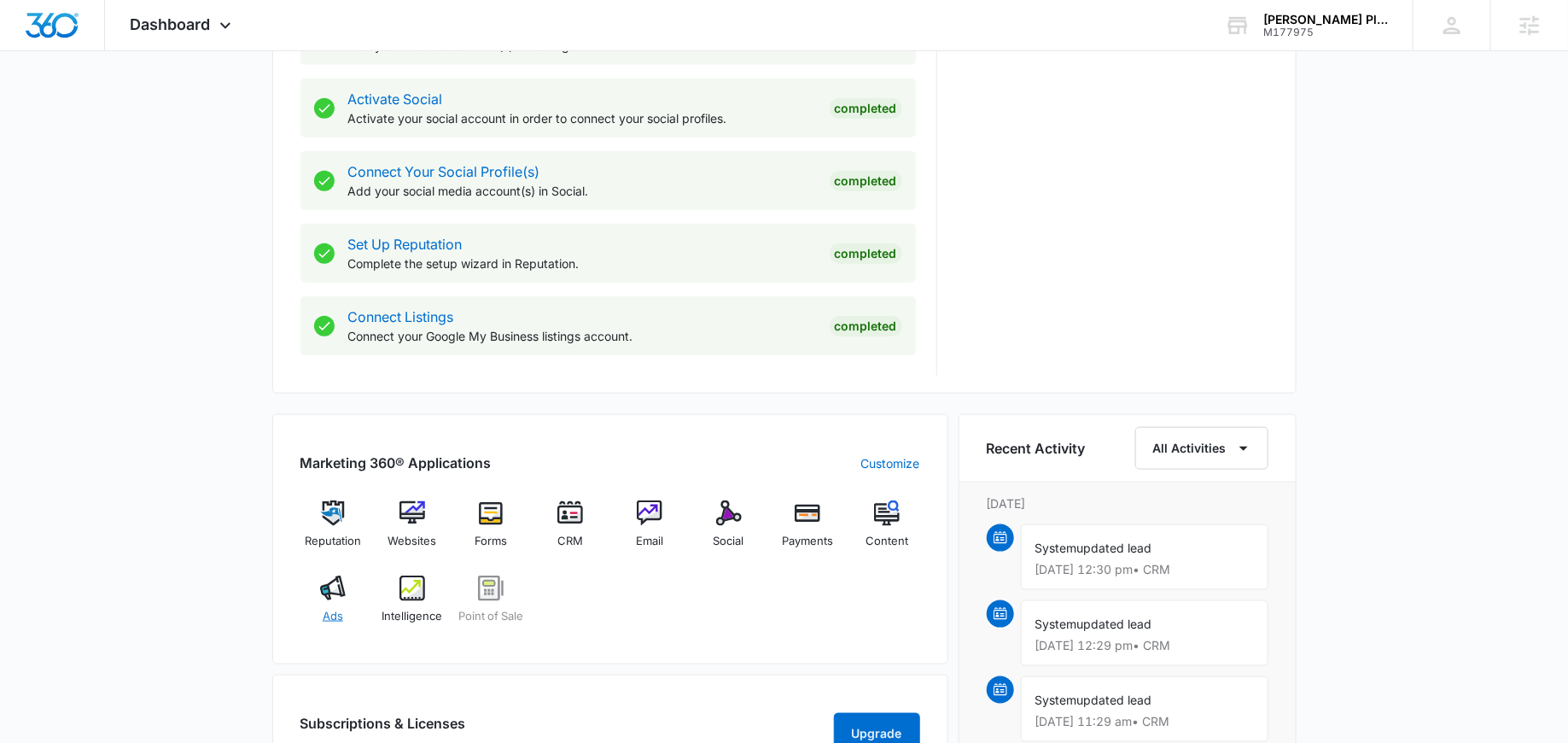
click at [334, 596] on img at bounding box center [333, 589] width 26 height 26
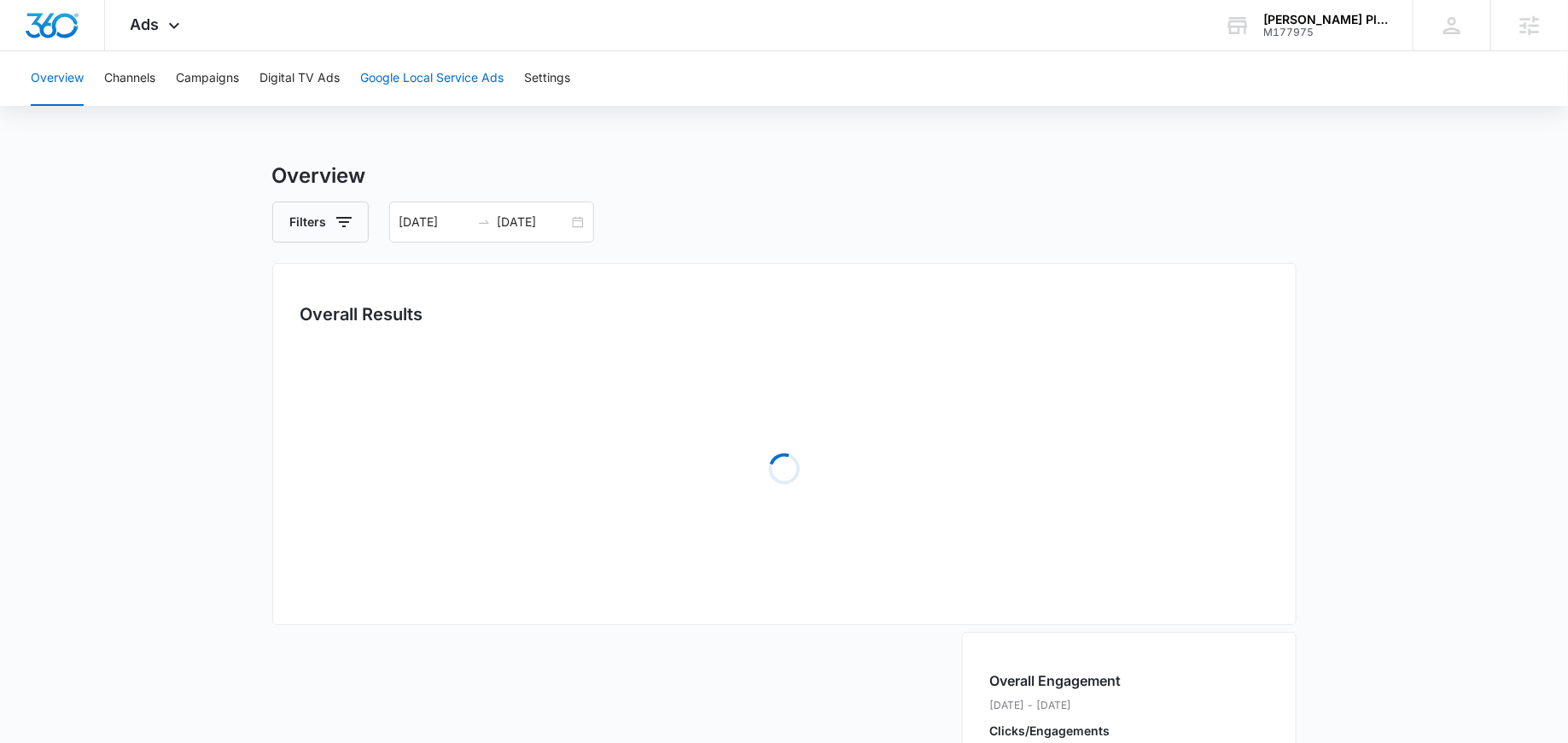
click at [418, 71] on button "Google Local Service Ads" at bounding box center [431, 78] width 143 height 54
